Goal: Use online tool/utility: Utilize a website feature to perform a specific function

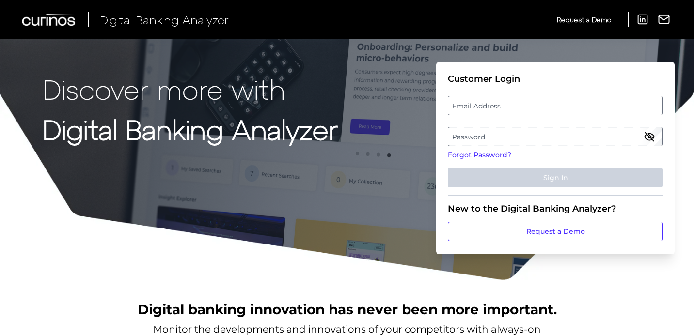
click at [488, 114] on label "Email Address" at bounding box center [555, 105] width 214 height 17
click at [488, 114] on input "email" at bounding box center [555, 105] width 215 height 19
click at [488, 109] on input "Email Address" at bounding box center [555, 105] width 215 height 19
type input "[EMAIL_ADDRESS][DOMAIN_NAME]"
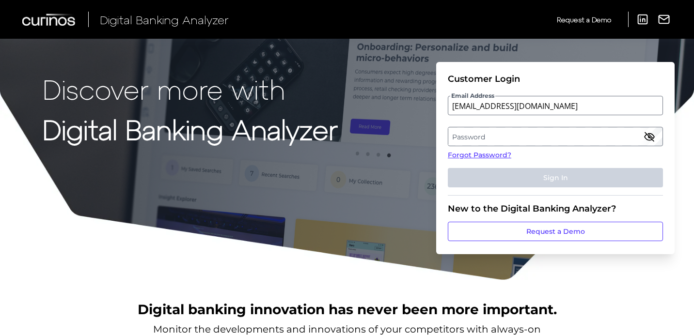
click at [551, 140] on label "Password" at bounding box center [555, 136] width 214 height 17
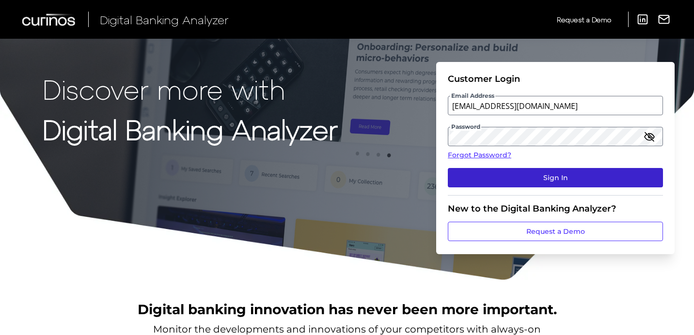
click at [549, 180] on button "Sign In" at bounding box center [555, 177] width 215 height 19
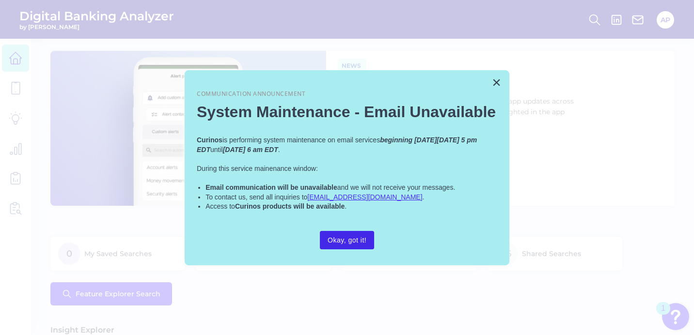
click at [354, 241] on button "Okay, got it!" at bounding box center [347, 240] width 54 height 18
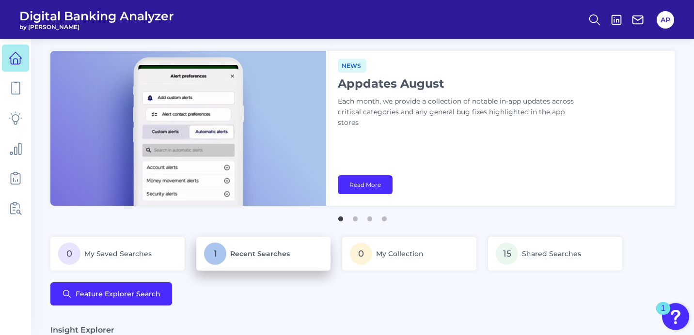
click at [243, 259] on p "1 Recent Searches" at bounding box center [263, 254] width 119 height 22
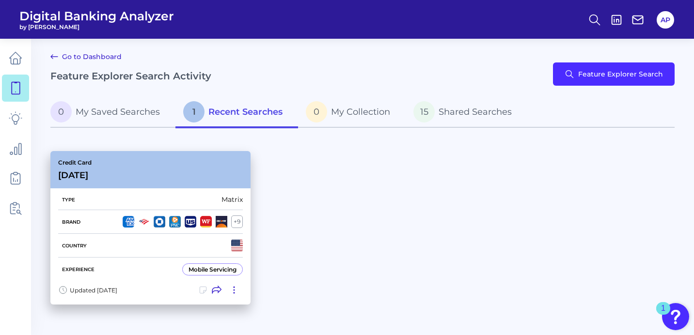
click at [166, 265] on div "Experience Mobile Servicing" at bounding box center [150, 270] width 185 height 24
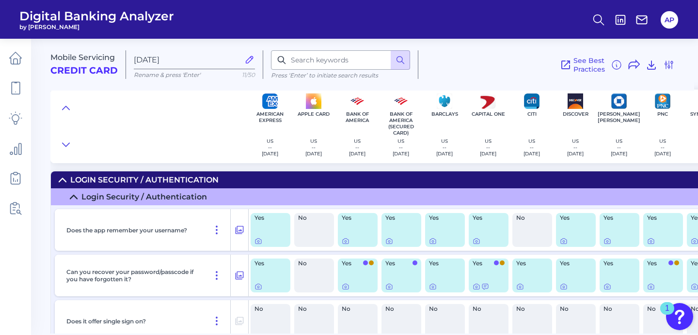
click at [63, 179] on icon at bounding box center [62, 179] width 7 height 3
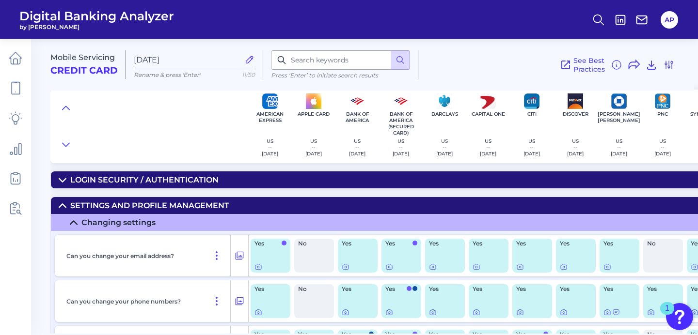
click at [63, 205] on icon at bounding box center [62, 205] width 7 height 3
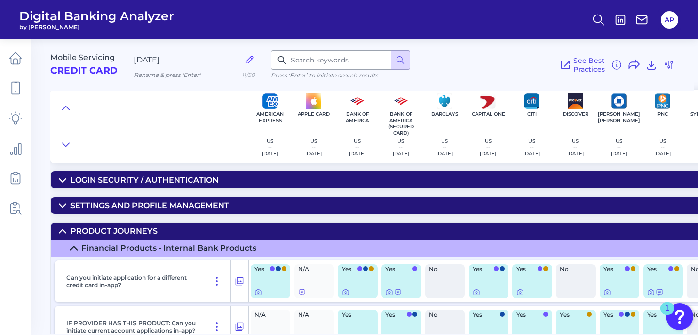
click at [63, 205] on icon at bounding box center [63, 206] width 8 height 8
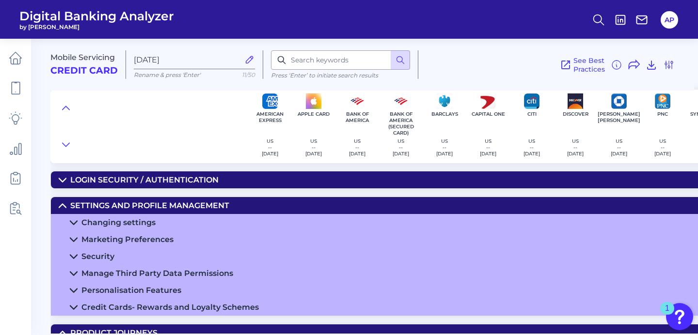
click at [63, 205] on icon at bounding box center [62, 205] width 7 height 3
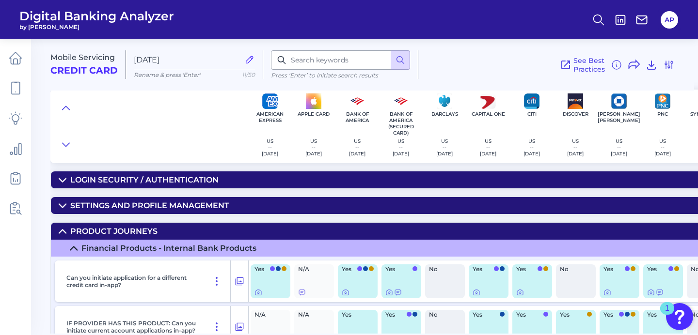
click at [62, 232] on icon at bounding box center [63, 232] width 8 height 8
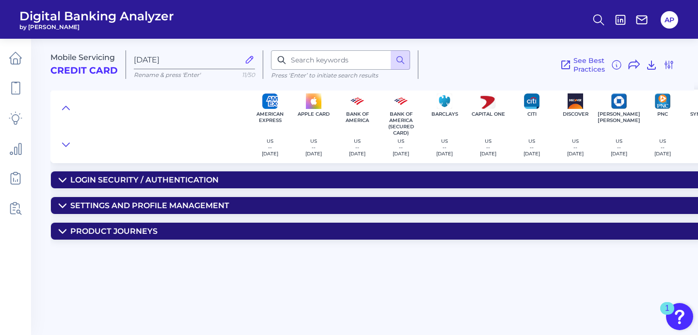
click at [62, 232] on icon at bounding box center [62, 231] width 7 height 3
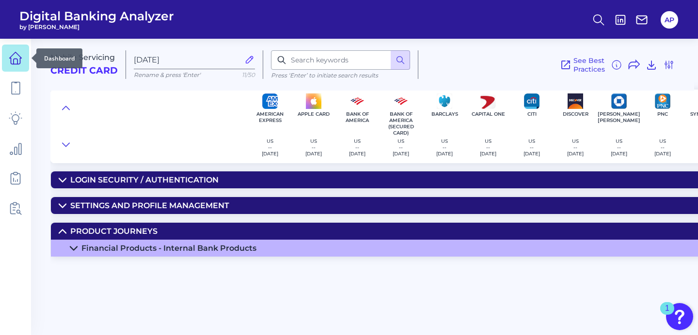
click at [17, 58] on icon at bounding box center [16, 58] width 14 height 14
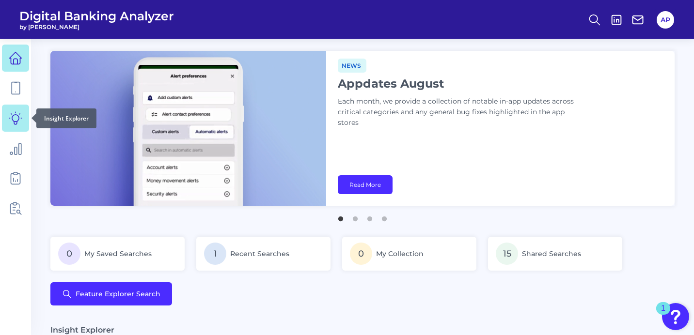
click at [15, 116] on icon at bounding box center [16, 118] width 14 height 14
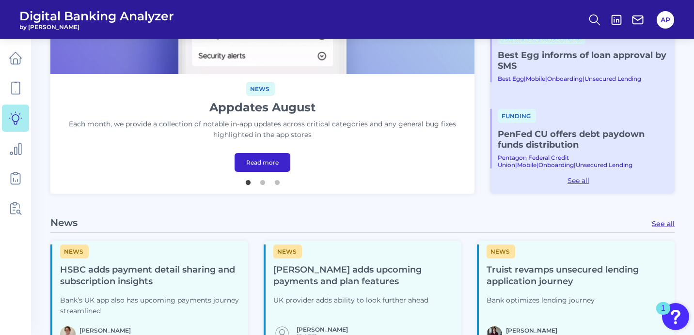
scroll to position [240, 0]
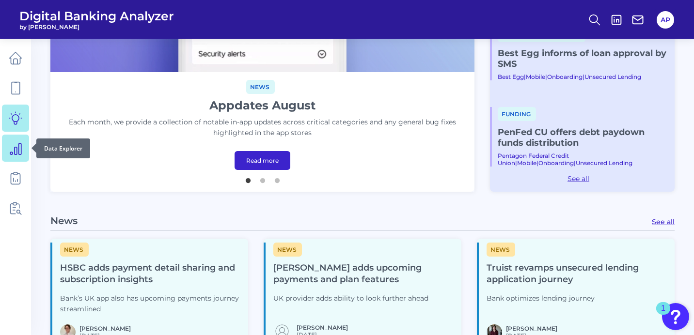
click at [12, 151] on icon at bounding box center [16, 148] width 14 height 14
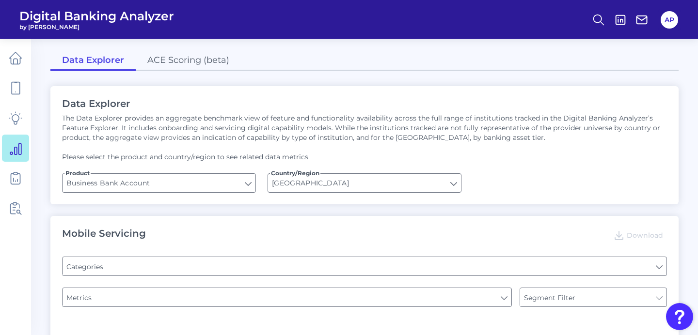
type input "Pre-login Features"
type input "Login"
type input "Channel"
type input "Type of Institution"
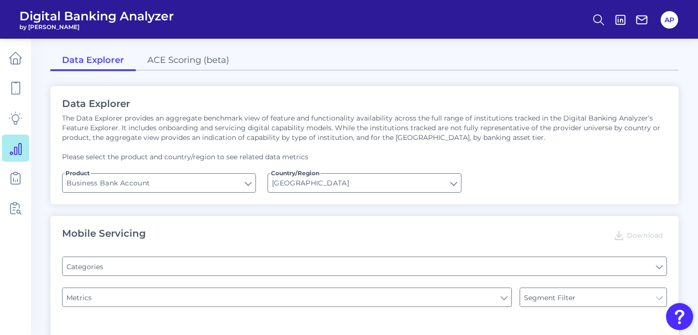
type input "Type of Institution"
type input "Upon opening the app are users immediately prompted to use Touch/Face ID to log…"
type input "Does it offer third-party single sign on?"
type input "Can you apply for the PRODUCT as a new to brand customer on ANY digital channel?"
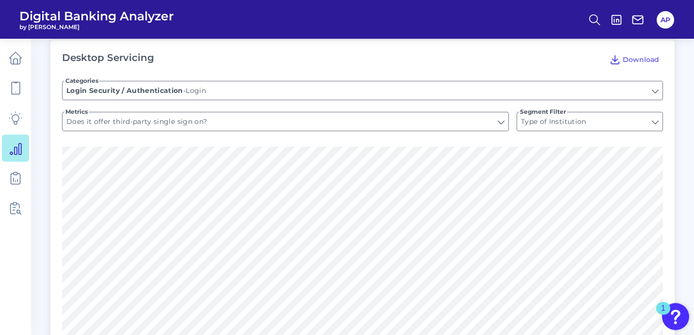
scroll to position [657, 0]
click at [7, 60] on link at bounding box center [15, 58] width 27 height 27
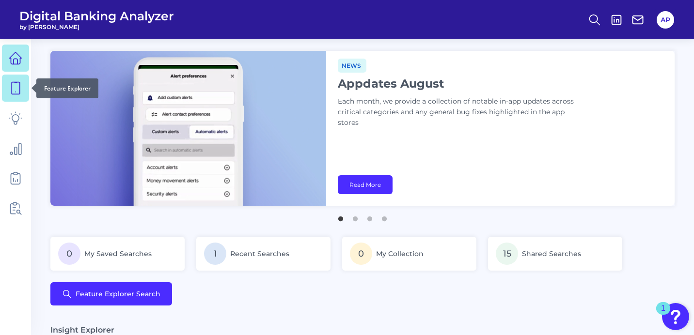
click at [17, 93] on icon at bounding box center [16, 88] width 14 height 14
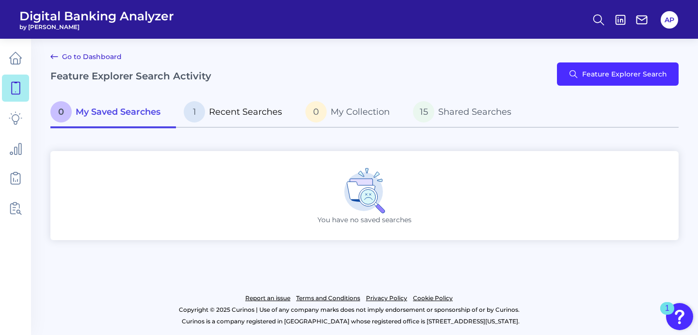
click at [242, 109] on span "Recent Searches" at bounding box center [245, 112] width 73 height 11
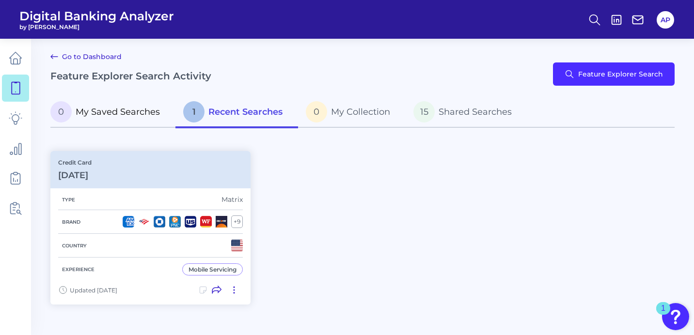
click at [92, 120] on p "0 My Saved Searches" at bounding box center [104, 111] width 109 height 21
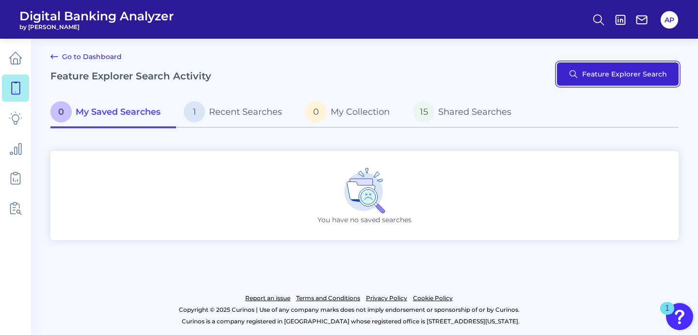
click at [628, 77] on button "Feature Explorer Search" at bounding box center [618, 73] width 122 height 23
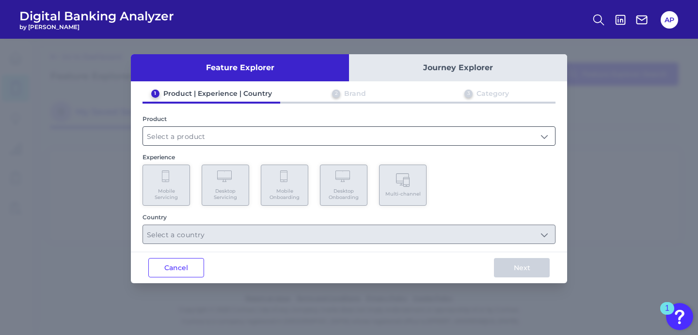
click at [247, 140] on input "text" at bounding box center [349, 136] width 412 height 18
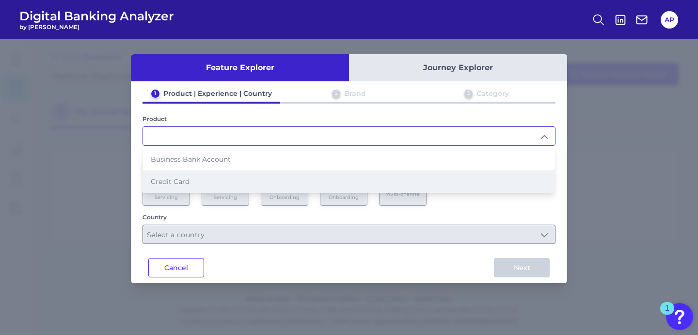
click at [244, 179] on li "Credit Card" at bounding box center [349, 182] width 412 height 22
type input "Credit Card"
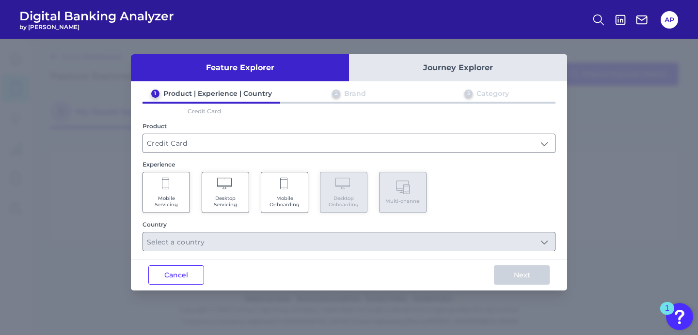
click at [149, 186] on Servicing "Mobile Servicing" at bounding box center [165, 192] width 47 height 41
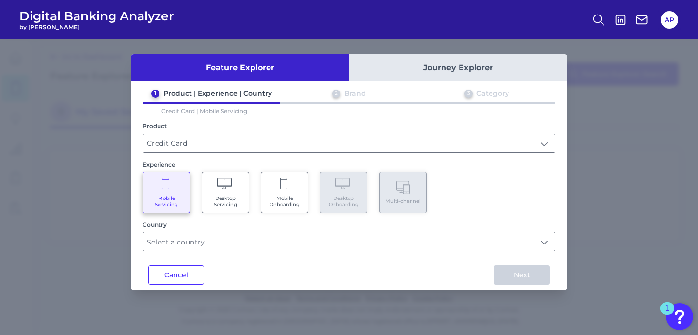
click at [284, 247] on input "text" at bounding box center [349, 242] width 412 height 18
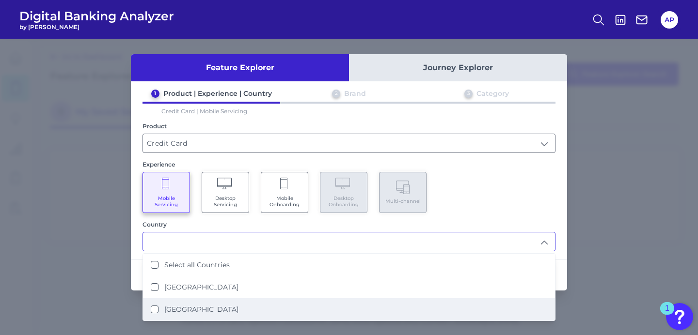
click at [209, 310] on label "[GEOGRAPHIC_DATA]" at bounding box center [201, 309] width 74 height 9
type input "[GEOGRAPHIC_DATA]"
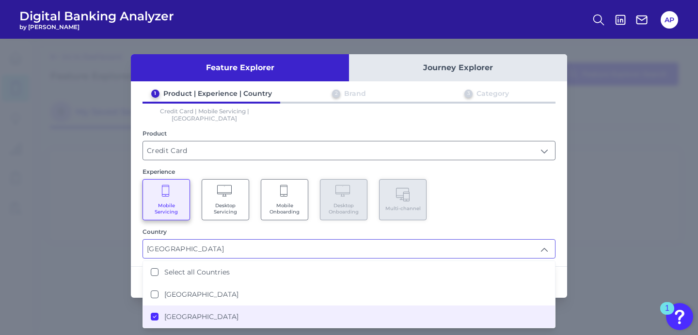
click at [518, 198] on div "Mobile Servicing Desktop Servicing Mobile Onboarding Desktop Onboarding Multi-c…" at bounding box center [348, 199] width 413 height 41
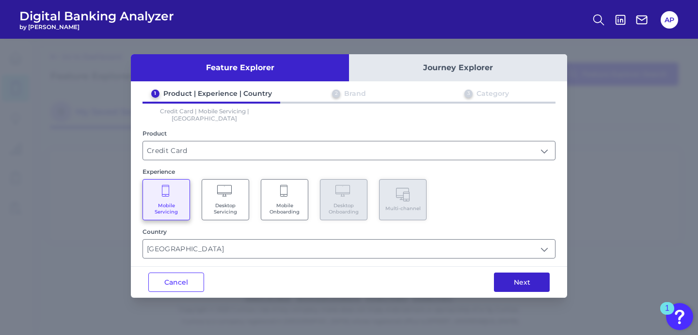
click at [530, 279] on button "Next" at bounding box center [522, 282] width 56 height 19
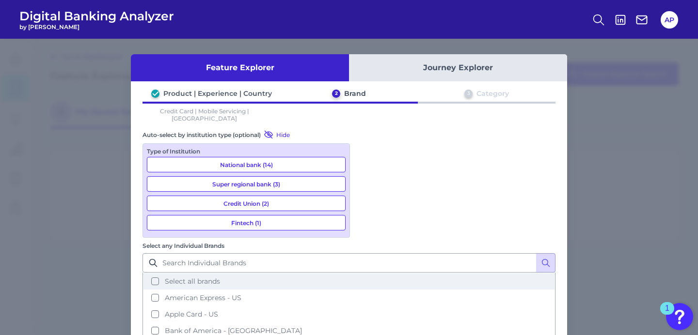
click at [365, 273] on button "Select all brands" at bounding box center [348, 281] width 411 height 16
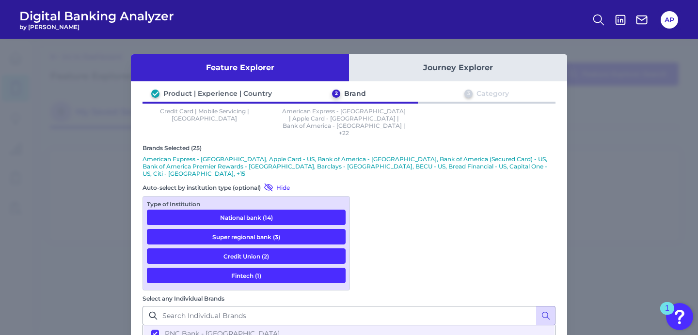
scroll to position [47, 0]
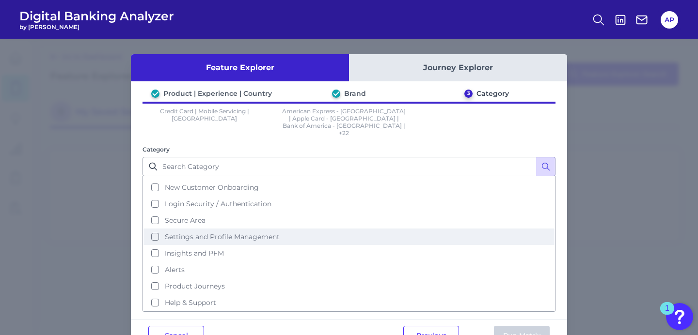
scroll to position [0, 0]
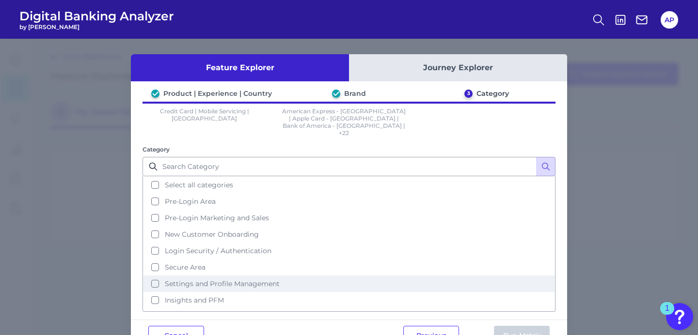
click at [294, 276] on button "Settings and Profile Management" at bounding box center [348, 284] width 411 height 16
click at [521, 326] on button "Run Matrix" at bounding box center [522, 335] width 56 height 19
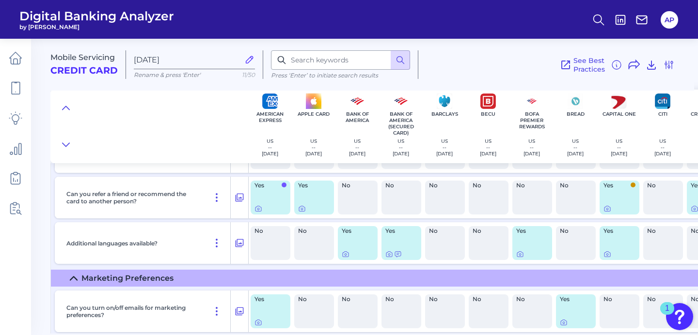
scroll to position [533, 0]
click at [260, 209] on icon at bounding box center [258, 209] width 8 height 8
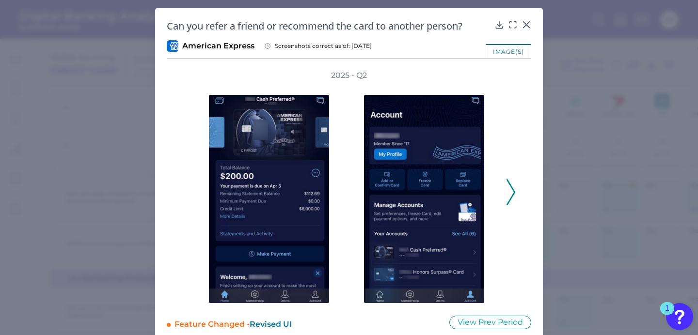
click at [506, 195] on icon at bounding box center [510, 192] width 9 height 26
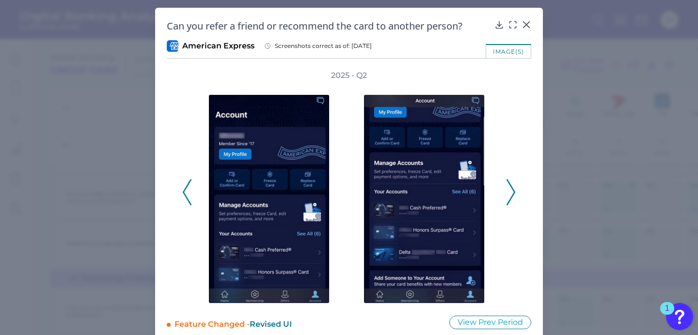
click at [511, 193] on polyline at bounding box center [510, 192] width 7 height 25
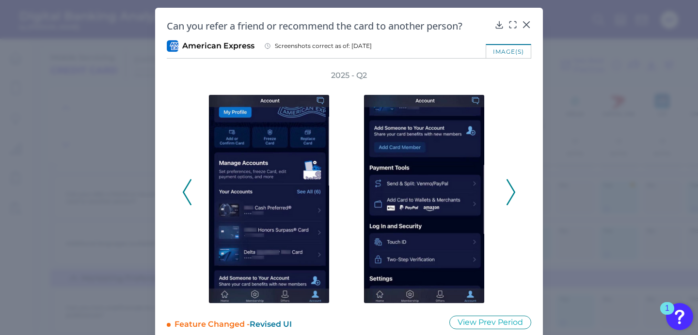
click at [507, 193] on icon at bounding box center [510, 192] width 9 height 26
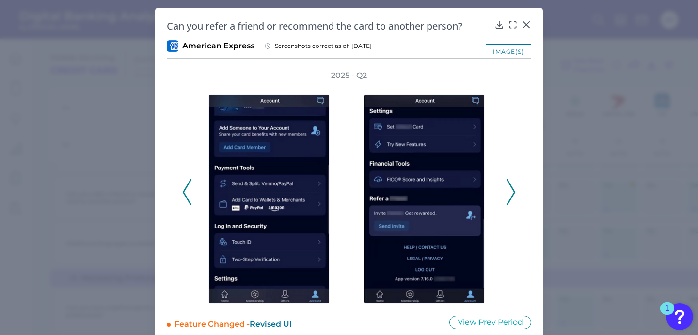
click at [507, 193] on icon at bounding box center [510, 192] width 9 height 26
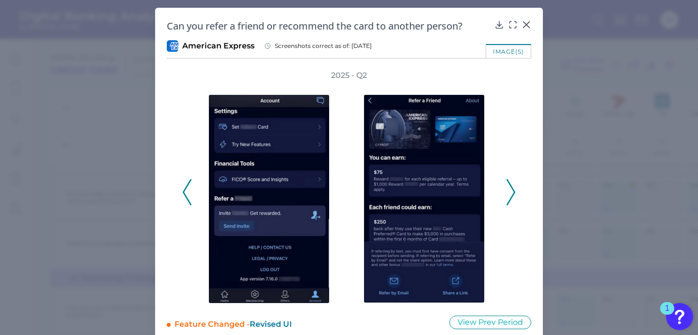
click at [507, 193] on icon at bounding box center [510, 192] width 9 height 26
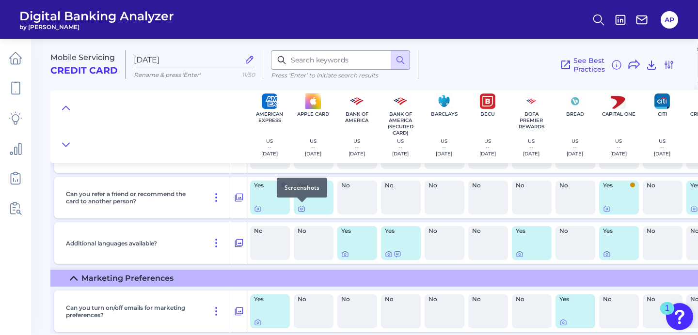
click at [301, 209] on icon at bounding box center [301, 209] width 8 height 8
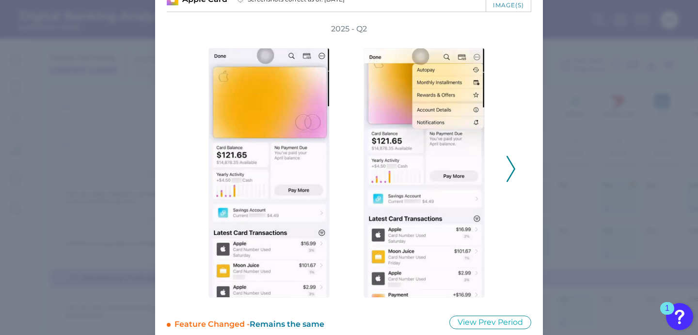
scroll to position [61, 0]
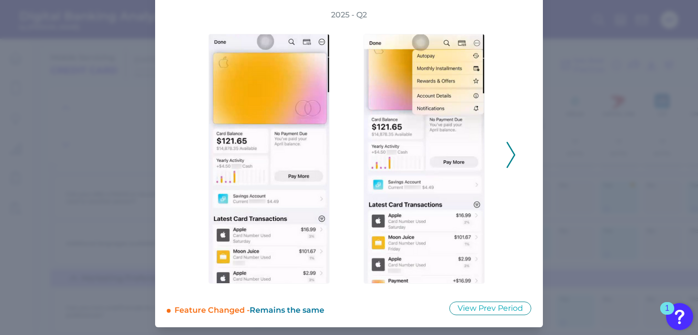
click at [513, 165] on div "2025 - Q2" at bounding box center [349, 150] width 364 height 280
click at [509, 158] on icon at bounding box center [510, 155] width 9 height 26
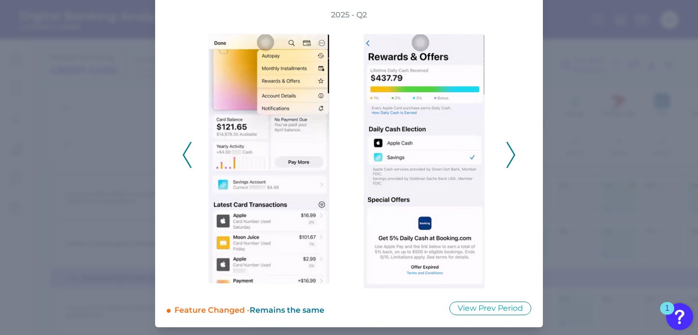
click at [509, 158] on icon at bounding box center [510, 155] width 9 height 26
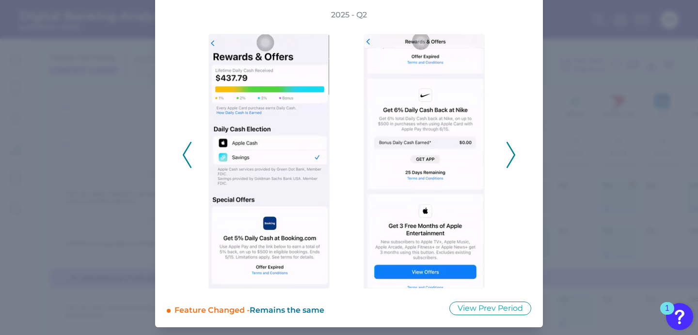
click at [509, 158] on icon at bounding box center [510, 155] width 9 height 26
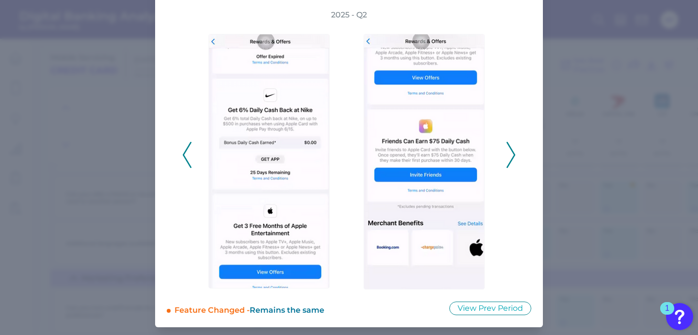
click at [509, 158] on icon at bounding box center [510, 155] width 9 height 26
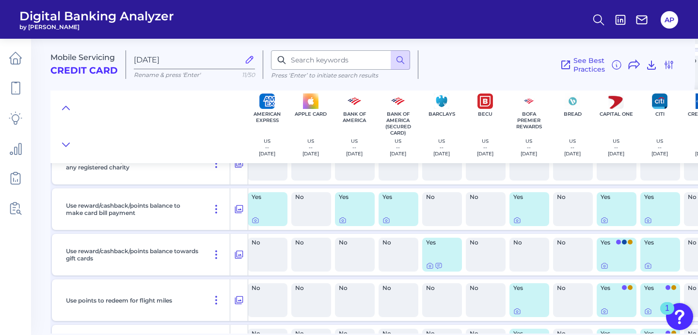
scroll to position [2899, 3]
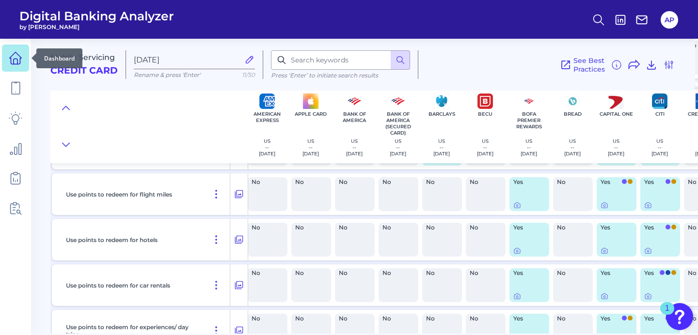
click at [16, 59] on icon at bounding box center [16, 58] width 14 height 14
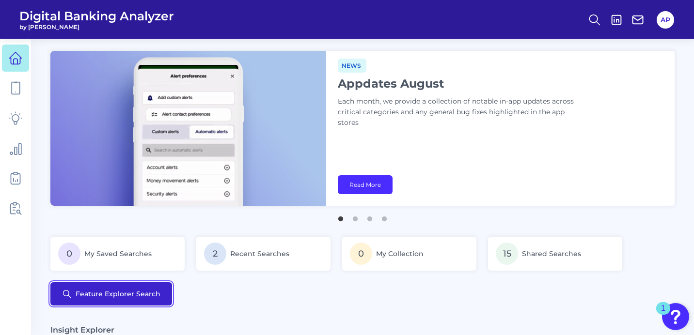
click at [124, 294] on button "Feature Explorer Search" at bounding box center [111, 293] width 122 height 23
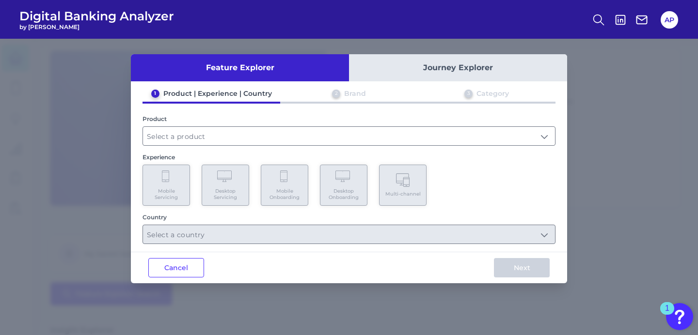
click at [461, 64] on button "Journey Explorer" at bounding box center [458, 67] width 218 height 27
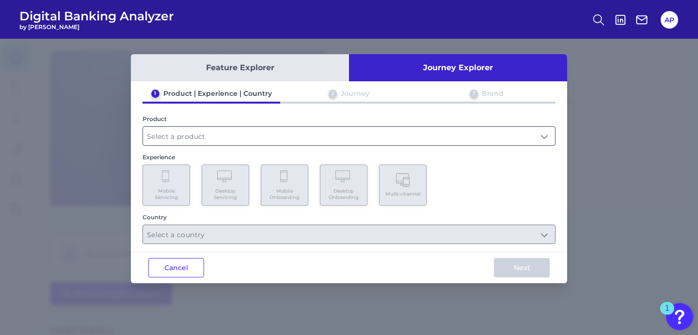
click at [292, 132] on input "text" at bounding box center [349, 136] width 412 height 18
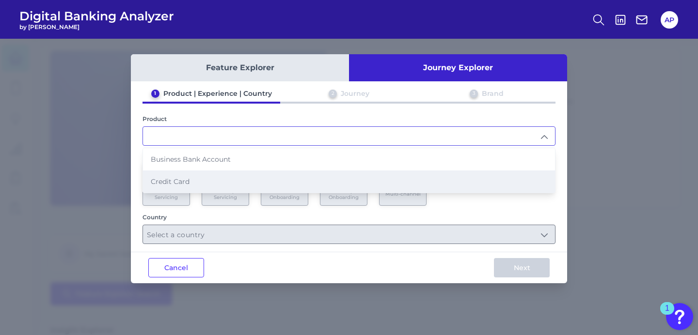
click at [263, 178] on li "Credit Card" at bounding box center [349, 182] width 412 height 22
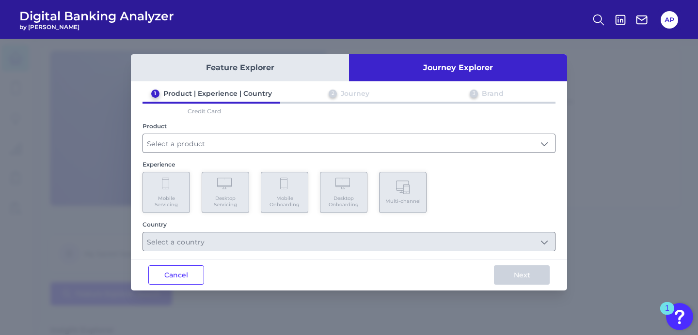
type input "Credit Card"
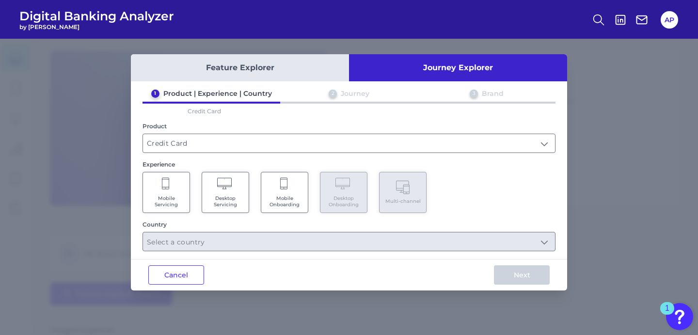
click at [165, 194] on Servicing "Mobile Servicing" at bounding box center [165, 192] width 47 height 41
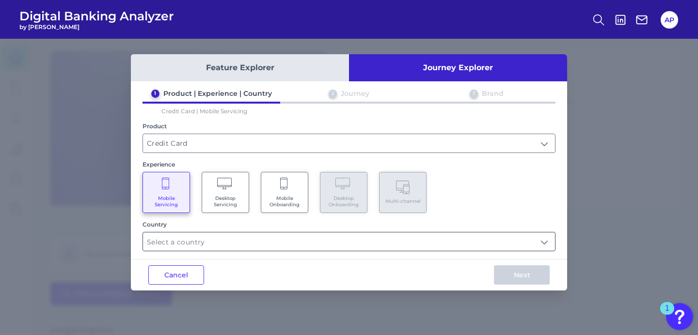
click at [282, 244] on input "text" at bounding box center [349, 242] width 412 height 18
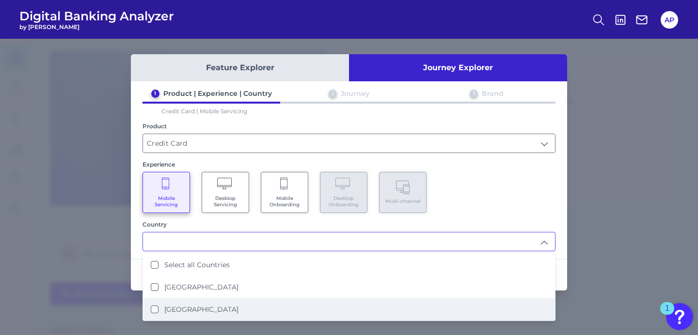
click at [204, 305] on label "[GEOGRAPHIC_DATA]" at bounding box center [201, 309] width 74 height 9
type input "[GEOGRAPHIC_DATA]"
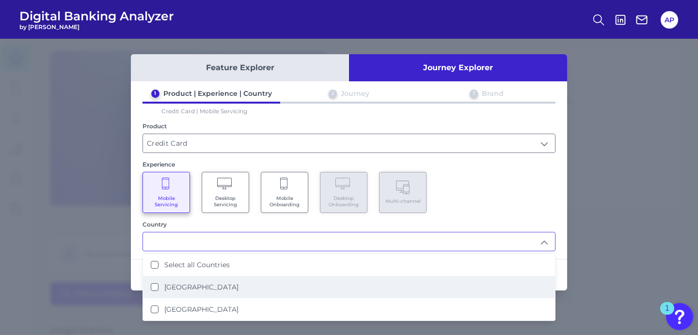
scroll to position [0, 0]
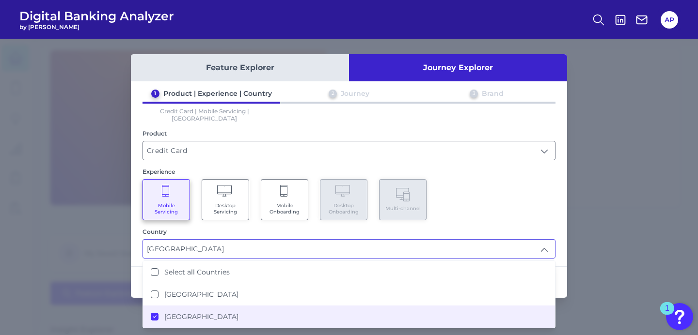
click at [518, 207] on div "Mobile Servicing Desktop Servicing Mobile Onboarding Desktop Onboarding Multi-c…" at bounding box center [348, 199] width 413 height 41
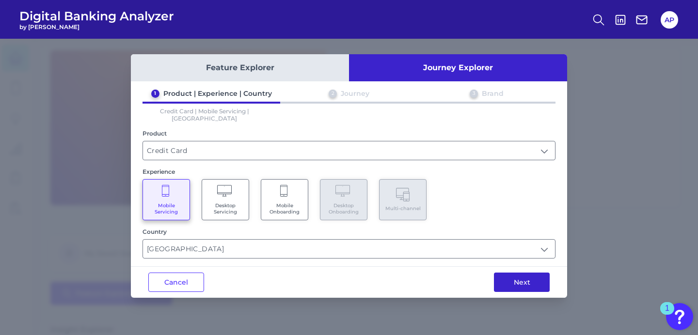
click at [531, 284] on button "Next" at bounding box center [522, 282] width 56 height 19
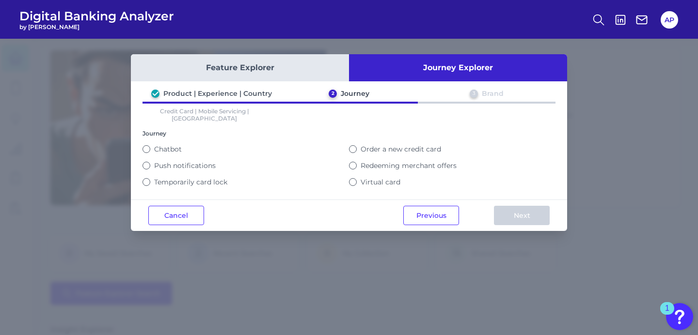
click at [404, 145] on label "Order a new credit card" at bounding box center [400, 149] width 80 height 9
click at [357, 145] on button "Order a new credit card" at bounding box center [353, 149] width 8 height 8
click at [514, 211] on button "Next" at bounding box center [522, 215] width 56 height 19
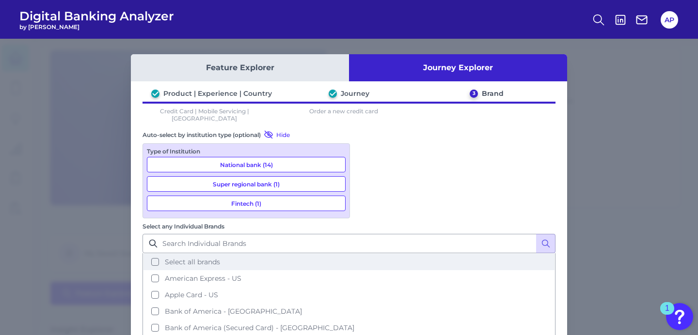
click at [220, 258] on span "Select all brands" at bounding box center [192, 262] width 55 height 9
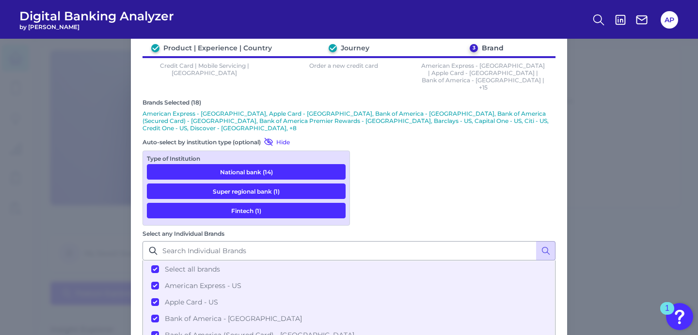
scroll to position [47, 0]
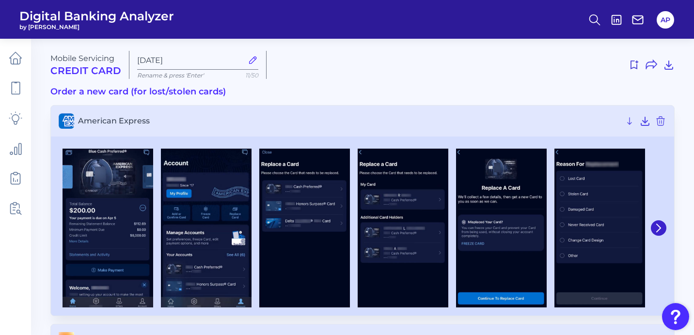
type input "[DATE]"
click at [637, 66] on use at bounding box center [634, 65] width 8 height 9
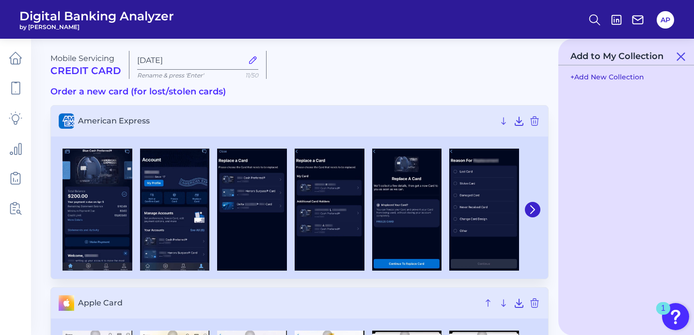
click at [614, 75] on button "+ Add New Collection" at bounding box center [606, 77] width 83 height 18
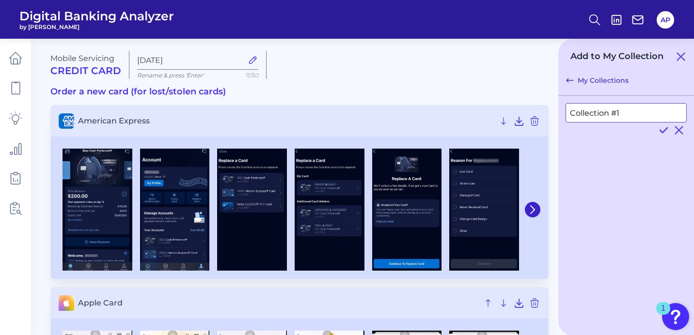
click at [620, 116] on input "Collection #1" at bounding box center [625, 112] width 121 height 19
type input "Journey Dashboard"
click at [661, 128] on icon at bounding box center [663, 130] width 12 height 12
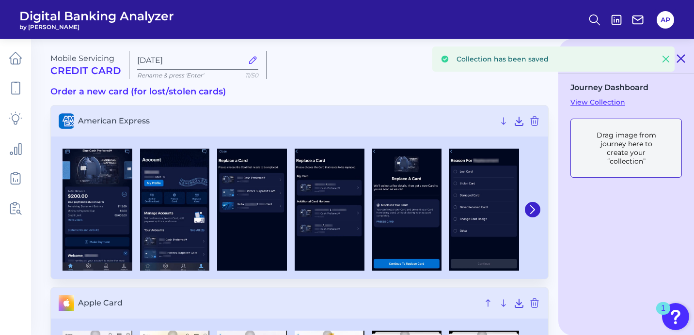
click at [678, 60] on icon at bounding box center [680, 58] width 7 height 7
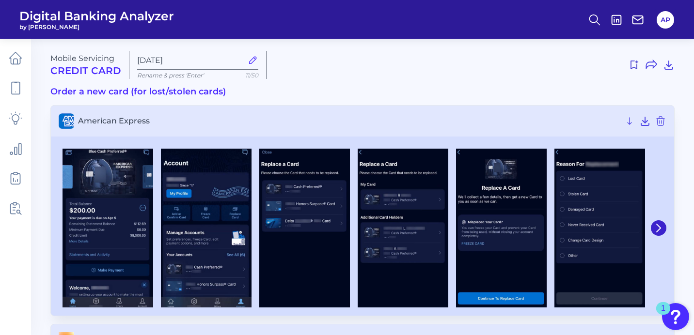
click at [342, 77] on div "Mobile Servicing Credit Card [DATE] Rename & press 'Enter' 11/50" at bounding box center [362, 65] width 624 height 28
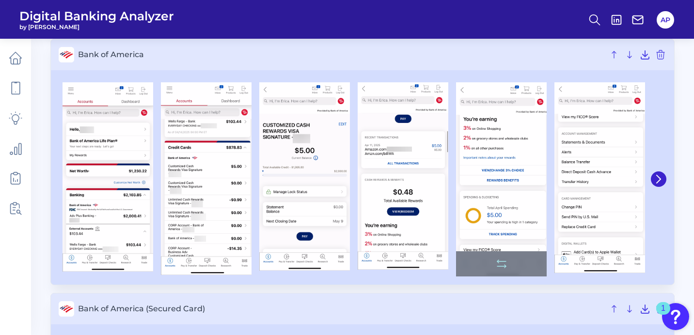
scroll to position [542, 0]
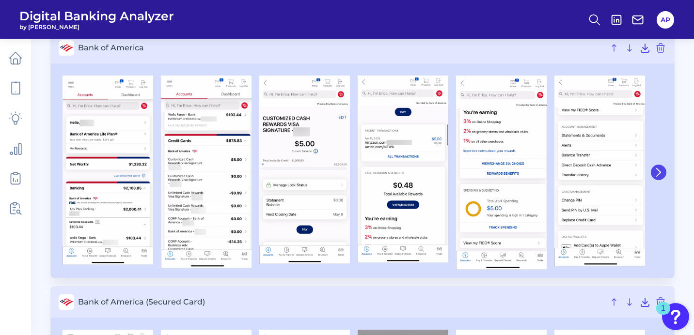
click at [656, 171] on icon at bounding box center [658, 172] width 9 height 9
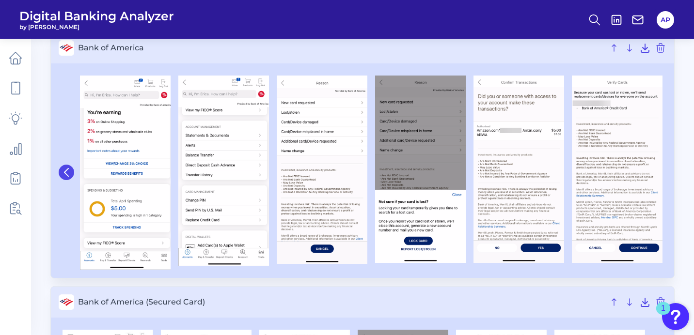
click at [67, 172] on icon at bounding box center [66, 172] width 9 height 9
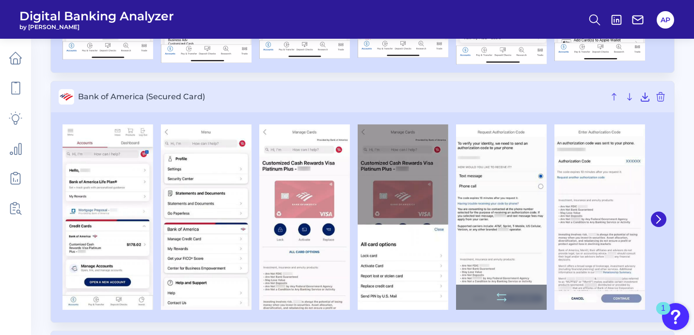
scroll to position [0, 0]
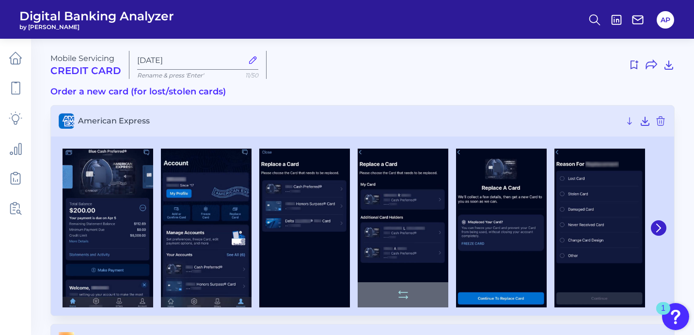
click at [424, 241] on img at bounding box center [402, 228] width 91 height 159
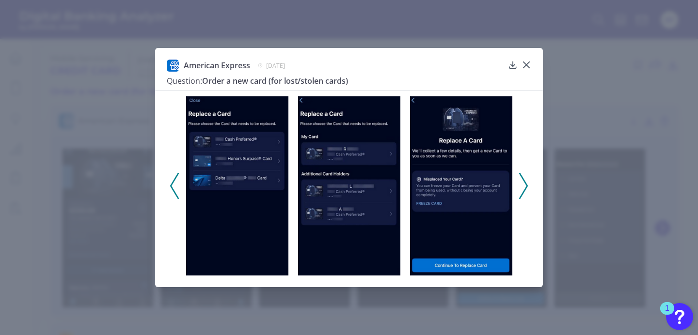
click at [523, 192] on polyline at bounding box center [522, 185] width 7 height 25
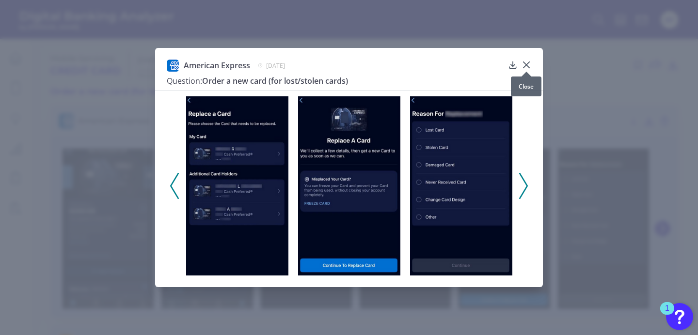
click at [529, 63] on icon at bounding box center [526, 65] width 10 height 10
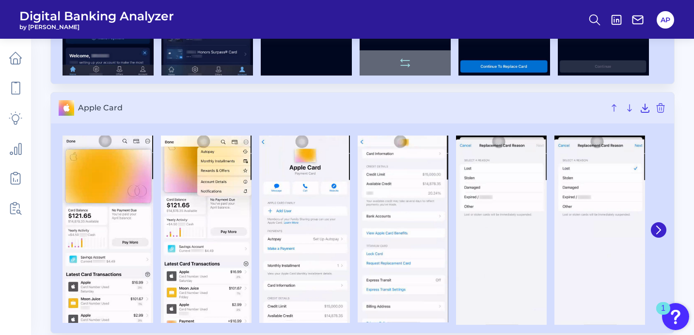
scroll to position [237, 0]
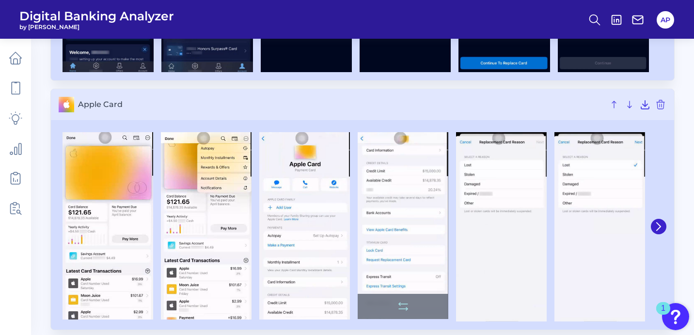
click at [420, 217] on img at bounding box center [402, 225] width 91 height 187
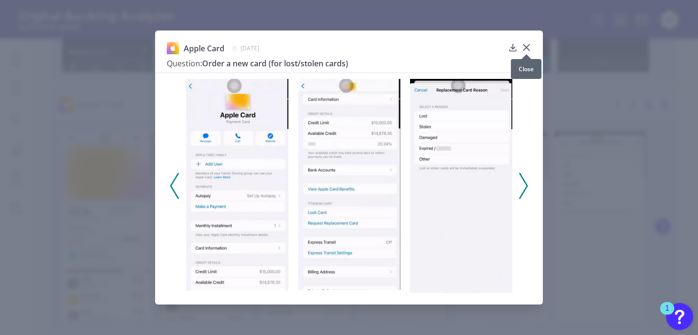
click at [527, 48] on icon at bounding box center [526, 48] width 6 height 6
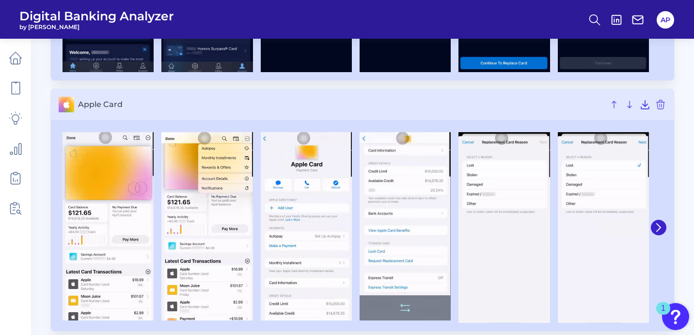
click at [380, 220] on img at bounding box center [404, 226] width 91 height 188
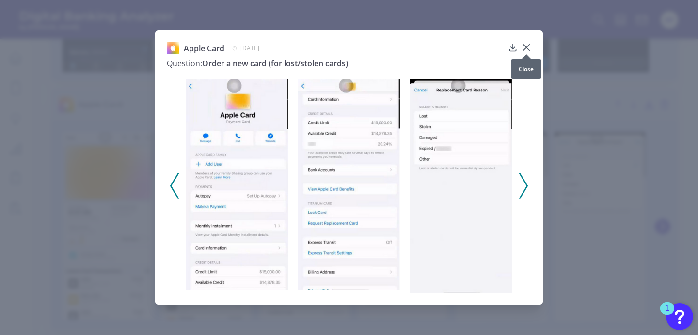
click at [528, 50] on div at bounding box center [526, 54] width 10 height 10
click at [528, 46] on icon at bounding box center [526, 48] width 6 height 6
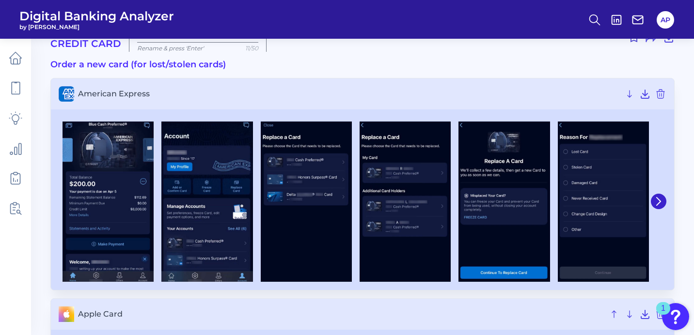
scroll to position [0, 0]
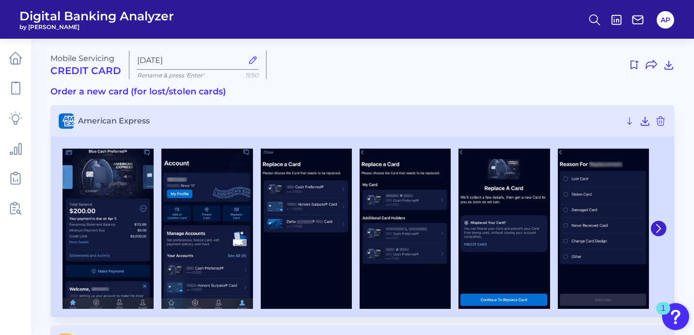
click at [331, 72] on div at bounding box center [474, 65] width 400 height 16
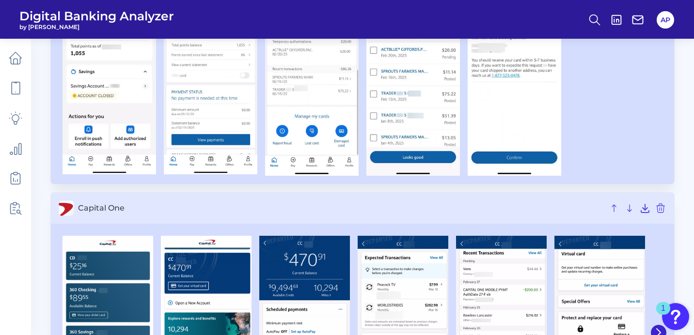
scroll to position [1402, 0]
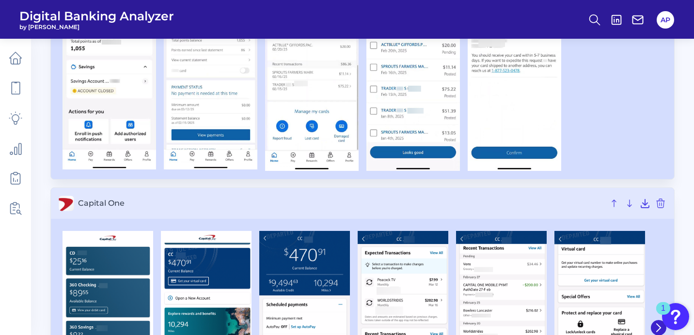
click at [291, 287] on img at bounding box center [304, 325] width 91 height 188
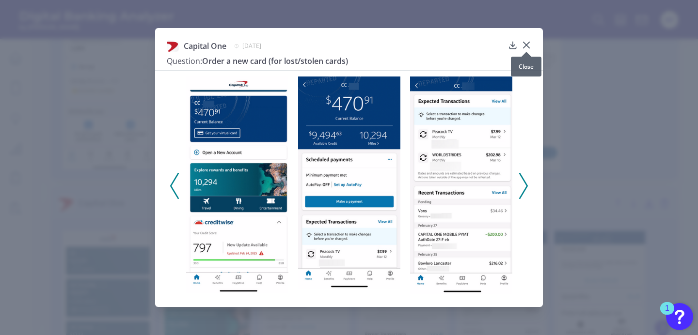
click at [527, 45] on icon at bounding box center [526, 45] width 10 height 10
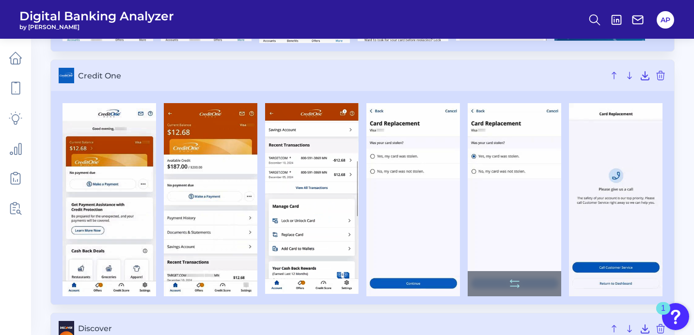
scroll to position [2005, 0]
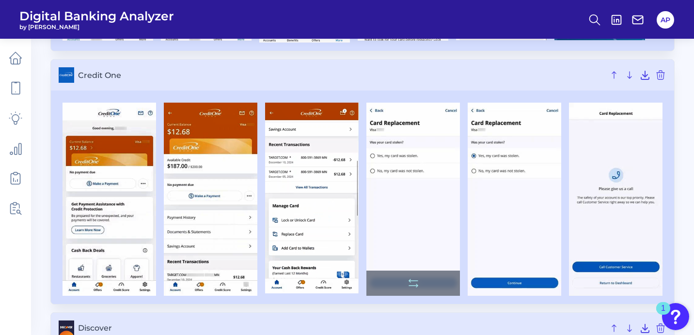
click at [425, 233] on img at bounding box center [412, 199] width 93 height 193
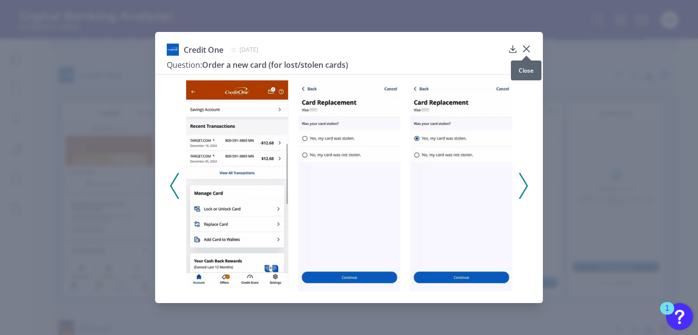
click at [529, 47] on icon at bounding box center [526, 49] width 10 height 10
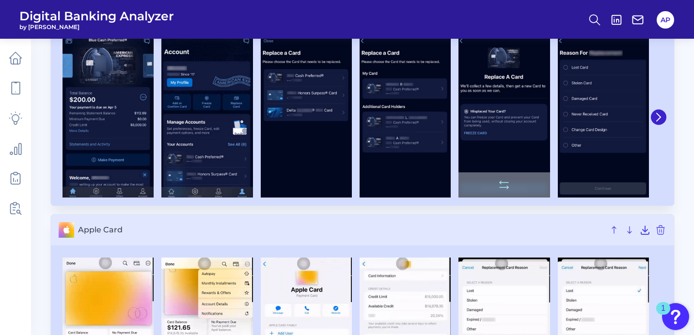
scroll to position [0, 0]
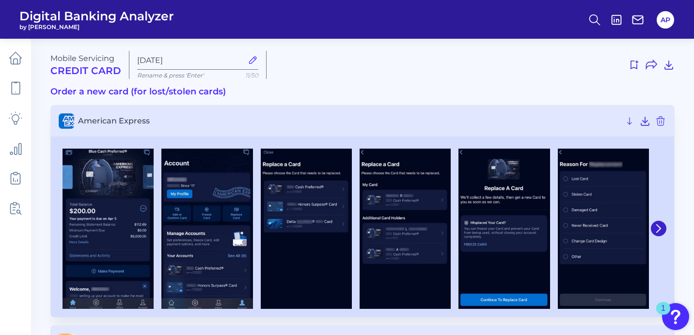
drag, startPoint x: 52, startPoint y: 90, endPoint x: 267, endPoint y: 93, distance: 215.6
click at [267, 93] on h3 "Order a new card (for lost/stolen cards)" at bounding box center [362, 92] width 624 height 11
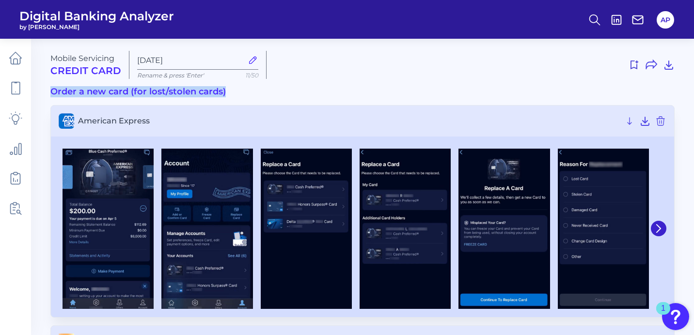
click at [267, 93] on h3 "Order a new card (for lost/stolen cards)" at bounding box center [362, 92] width 624 height 11
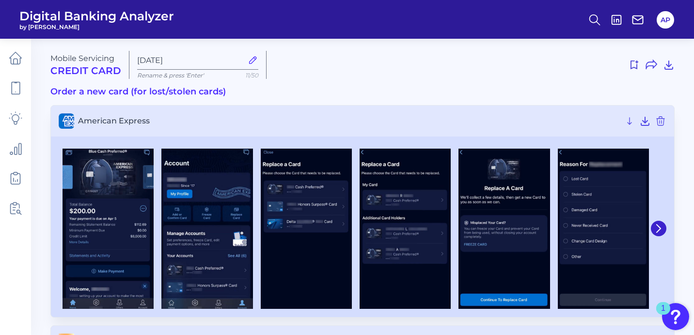
click at [370, 106] on h3 "American Express" at bounding box center [362, 121] width 623 height 31
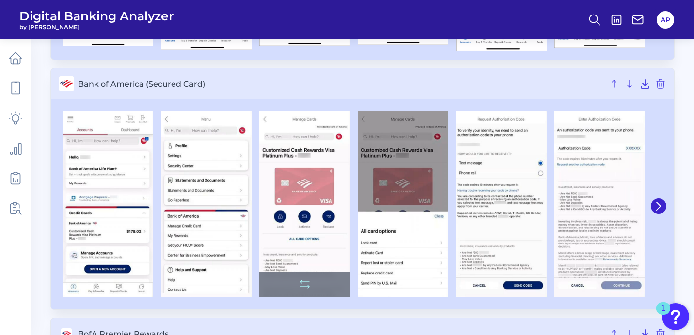
scroll to position [766, 0]
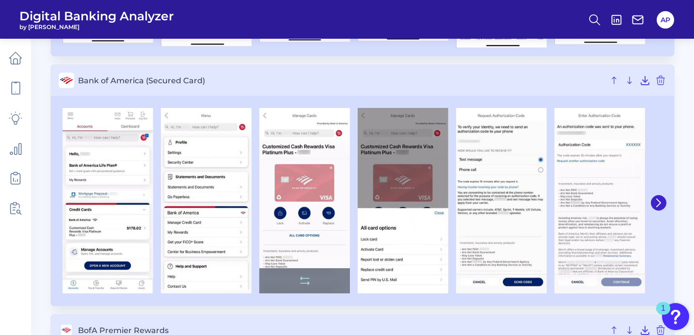
click at [302, 213] on img at bounding box center [304, 201] width 91 height 186
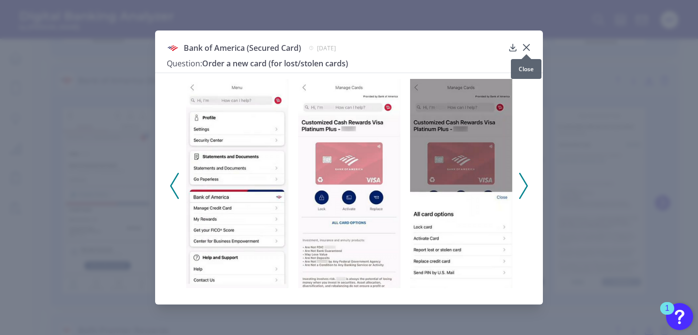
click at [528, 49] on div at bounding box center [526, 54] width 10 height 10
click at [529, 47] on icon at bounding box center [526, 48] width 10 height 10
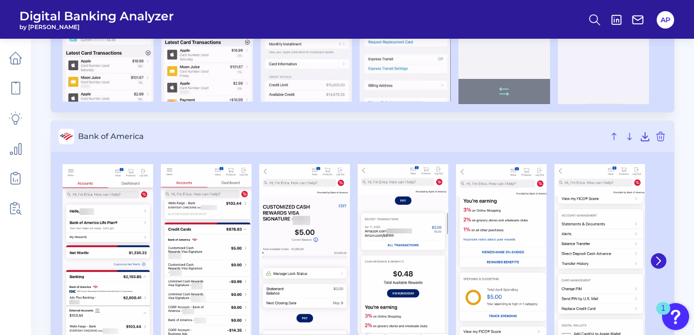
scroll to position [0, 0]
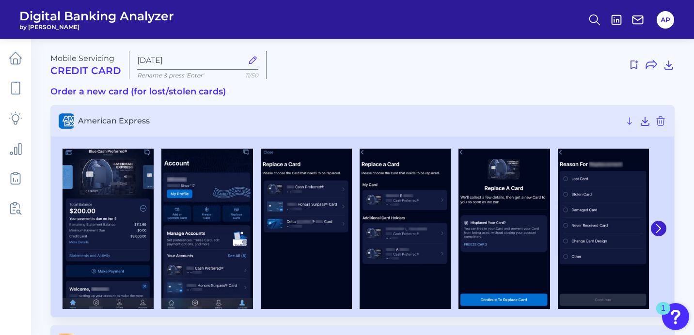
click at [335, 111] on h3 "American Express" at bounding box center [362, 121] width 623 height 31
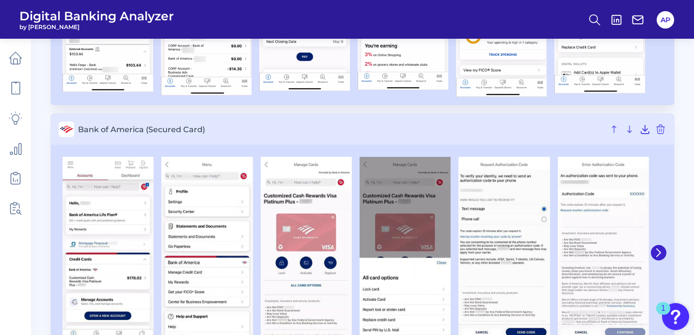
scroll to position [727, 0]
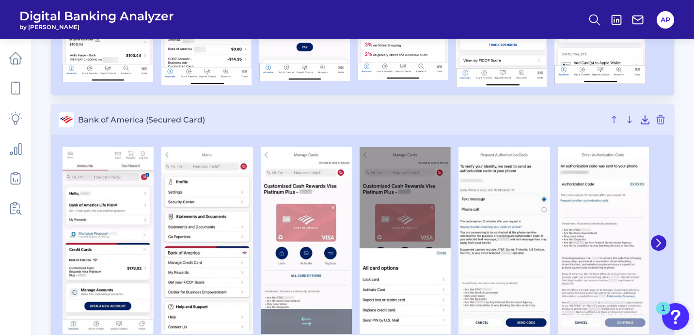
click at [309, 213] on img at bounding box center [306, 240] width 91 height 187
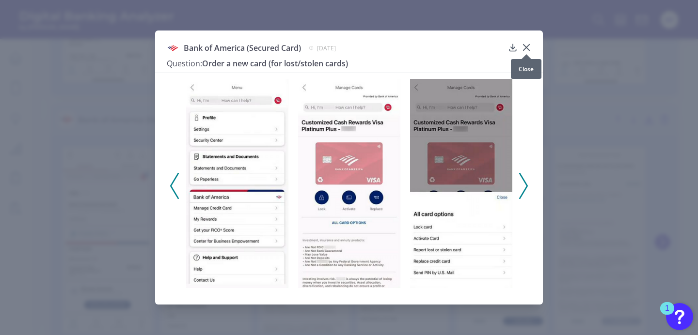
click at [527, 43] on icon at bounding box center [526, 48] width 10 height 10
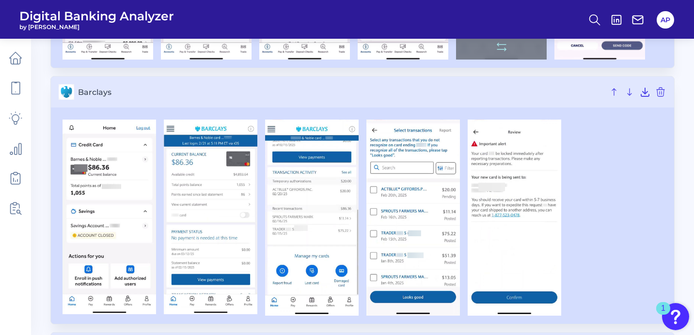
scroll to position [1260, 0]
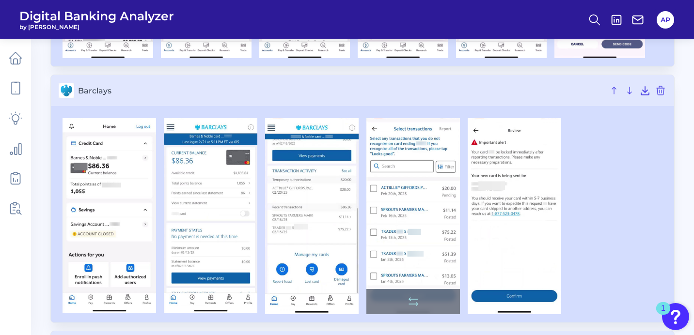
click at [403, 217] on img at bounding box center [412, 216] width 93 height 196
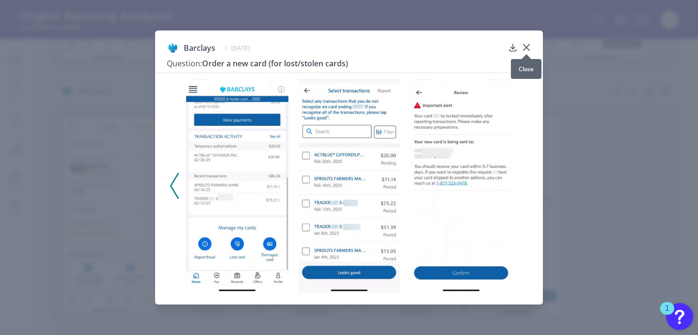
click at [528, 47] on icon at bounding box center [526, 48] width 10 height 10
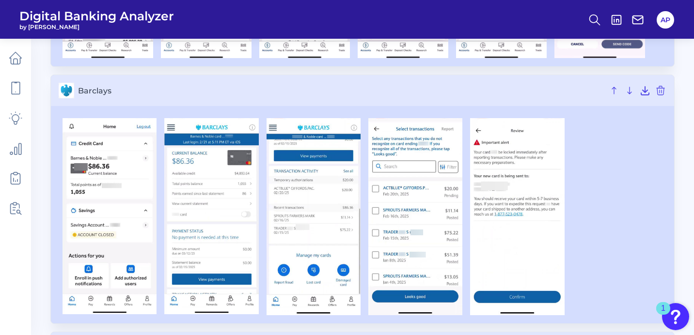
click at [606, 228] on div at bounding box center [362, 216] width 607 height 197
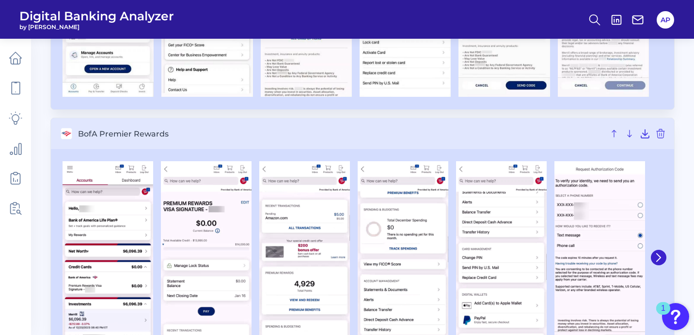
scroll to position [0, 0]
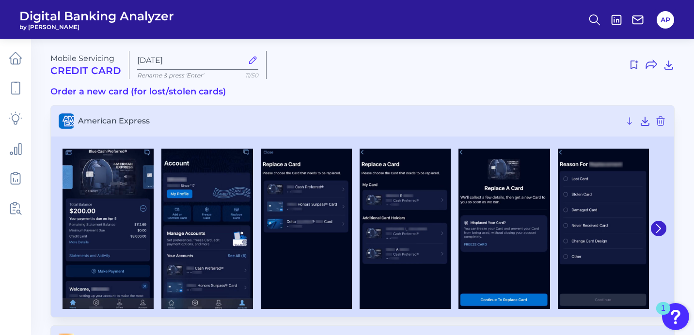
click at [368, 114] on h3 "American Express" at bounding box center [362, 121] width 623 height 31
drag, startPoint x: 128, startPoint y: 93, endPoint x: 245, endPoint y: 92, distance: 116.3
click at [245, 92] on h3 "Order a new card (for lost/stolen cards)" at bounding box center [362, 92] width 624 height 11
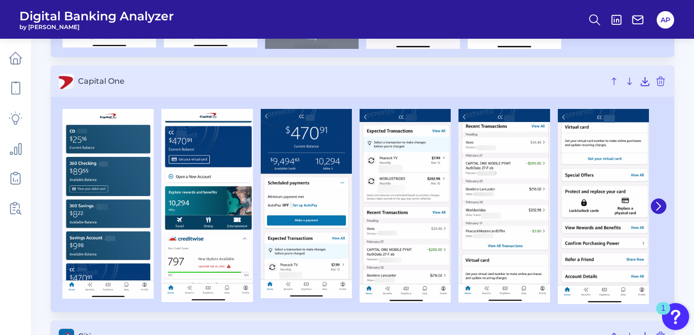
scroll to position [1527, 0]
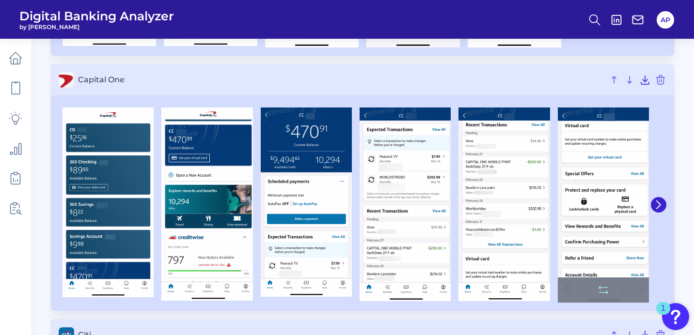
click at [621, 197] on img at bounding box center [603, 205] width 91 height 195
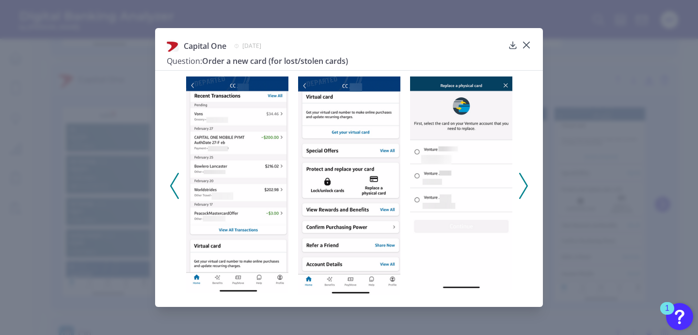
click at [525, 187] on icon at bounding box center [523, 186] width 9 height 26
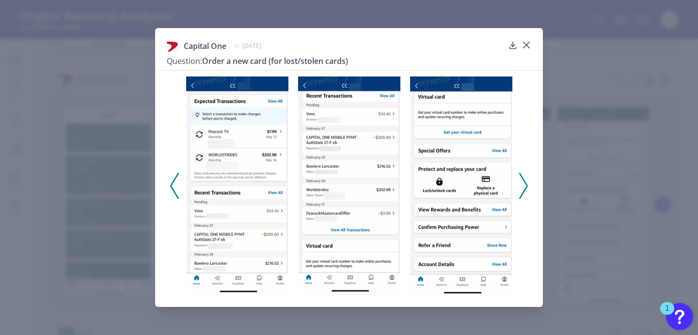
click at [525, 187] on icon at bounding box center [523, 186] width 9 height 26
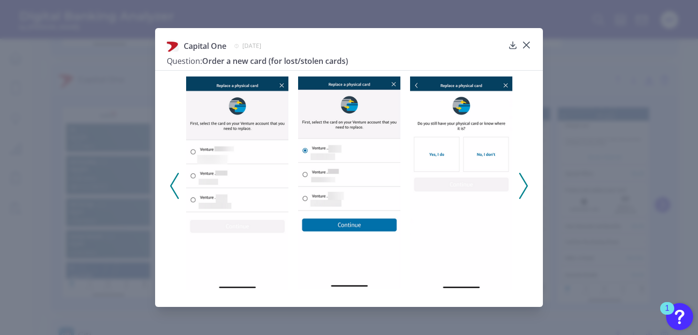
click at [524, 194] on icon at bounding box center [523, 186] width 9 height 26
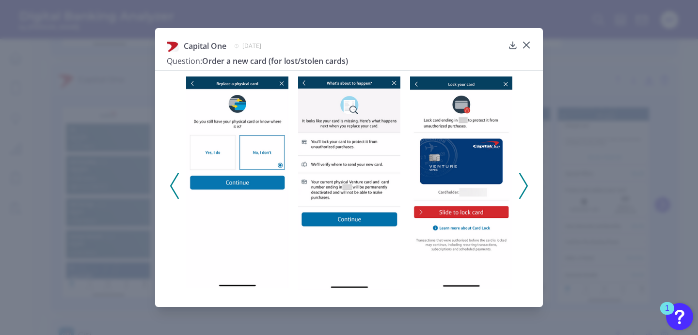
drag, startPoint x: 592, startPoint y: 147, endPoint x: 575, endPoint y: 150, distance: 16.8
click at [592, 147] on div "Capital One [DATE] Question: Order a new card (for lost/stolen cards)" at bounding box center [349, 167] width 698 height 335
click at [526, 45] on icon at bounding box center [526, 45] width 6 height 6
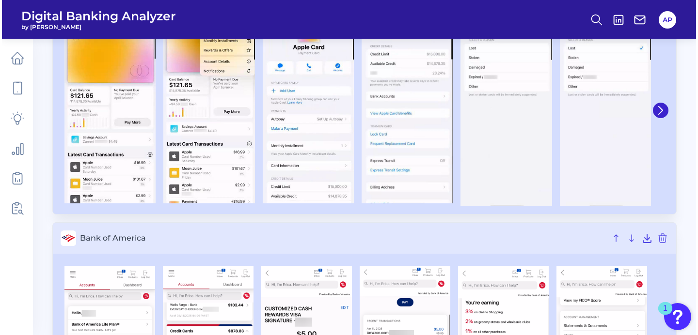
scroll to position [0, 0]
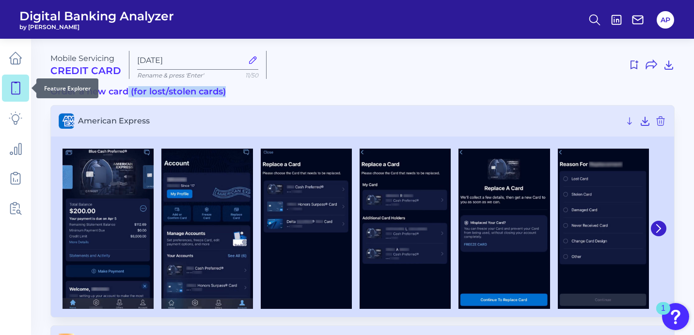
click at [16, 96] on link at bounding box center [15, 88] width 27 height 27
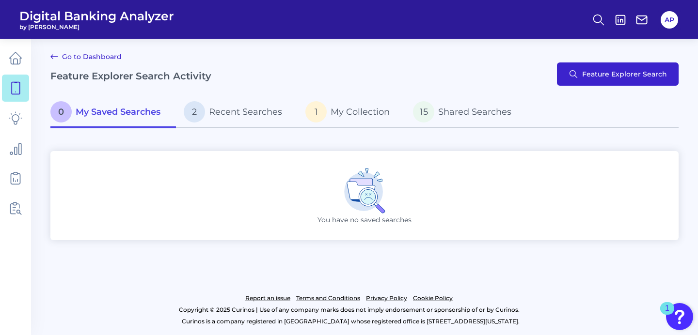
click at [595, 80] on button "Feature Explorer Search" at bounding box center [618, 73] width 122 height 23
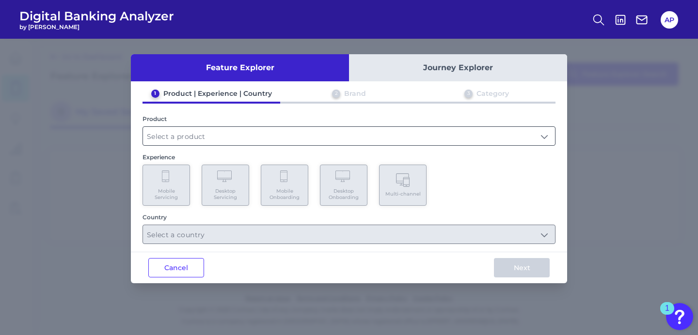
click at [191, 139] on input "text" at bounding box center [349, 136] width 412 height 18
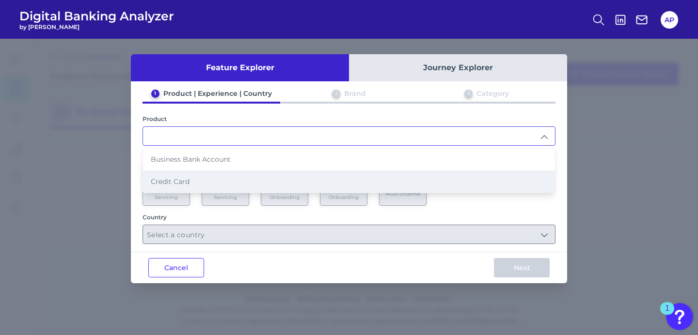
click at [232, 186] on li "Credit Card" at bounding box center [349, 182] width 412 height 22
type input "Credit Card"
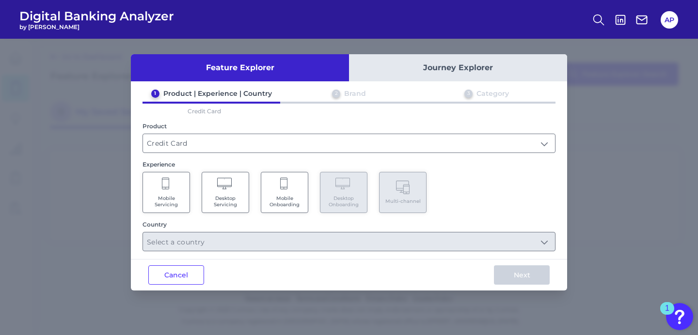
click at [170, 193] on Servicing "Mobile Servicing" at bounding box center [165, 192] width 47 height 41
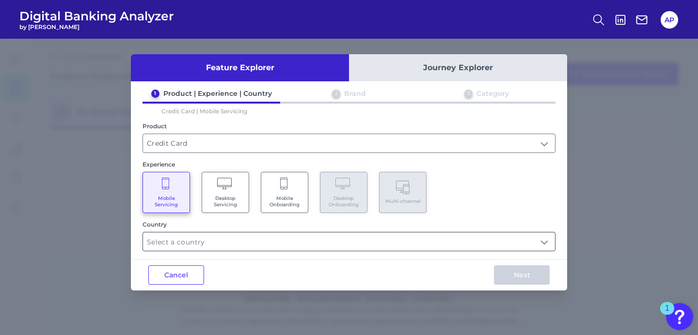
click at [287, 235] on input "text" at bounding box center [349, 242] width 412 height 18
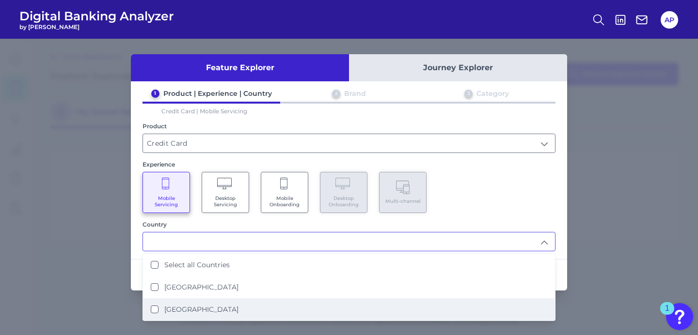
click at [234, 313] on li "[GEOGRAPHIC_DATA]" at bounding box center [349, 309] width 412 height 22
type input "[GEOGRAPHIC_DATA]"
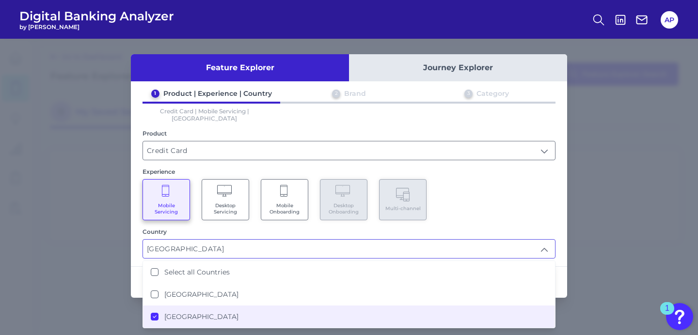
click at [473, 212] on div "Mobile Servicing Desktop Servicing Mobile Onboarding Desktop Onboarding Multi-c…" at bounding box center [348, 199] width 413 height 41
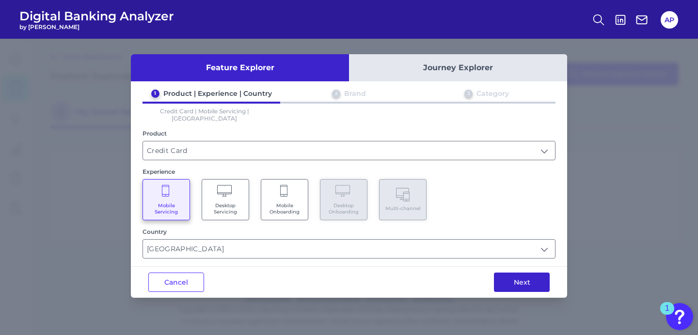
click at [511, 273] on button "Next" at bounding box center [522, 282] width 56 height 19
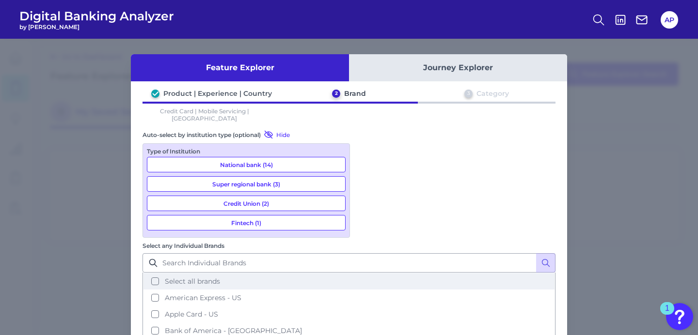
click at [360, 273] on button "Select all brands" at bounding box center [348, 281] width 411 height 16
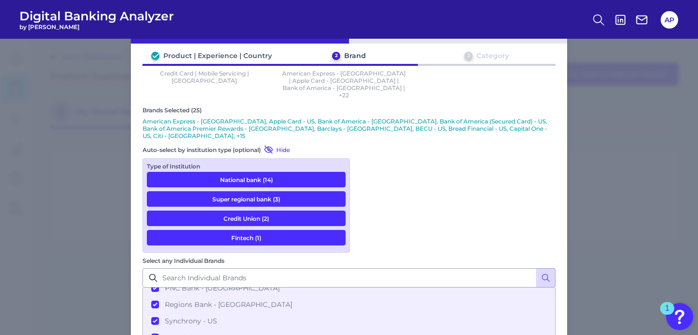
scroll to position [47, 0]
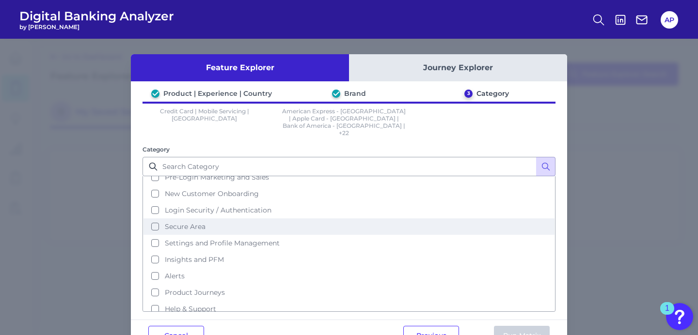
scroll to position [47, 0]
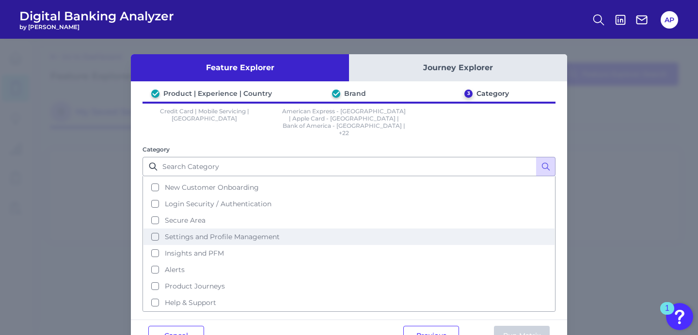
click at [152, 229] on button "Settings and Profile Management" at bounding box center [348, 237] width 411 height 16
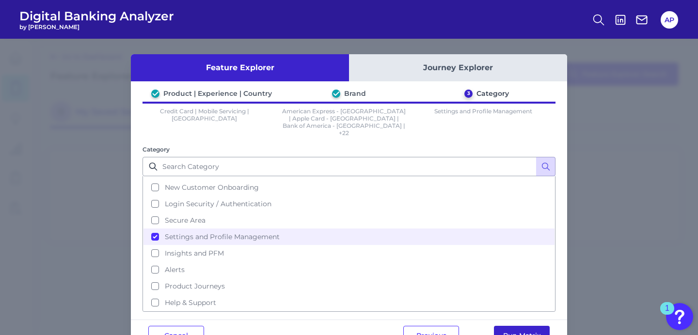
click at [521, 326] on button "Run Matrix" at bounding box center [522, 335] width 56 height 19
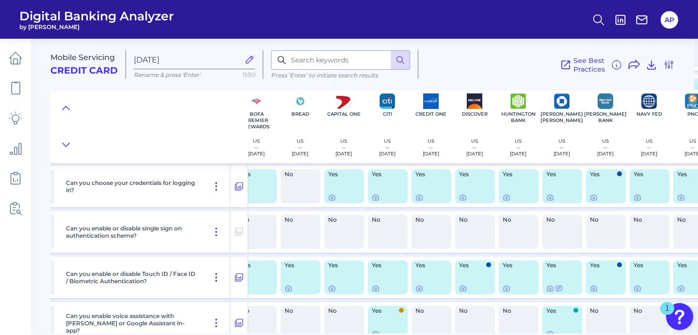
scroll to position [317, 0]
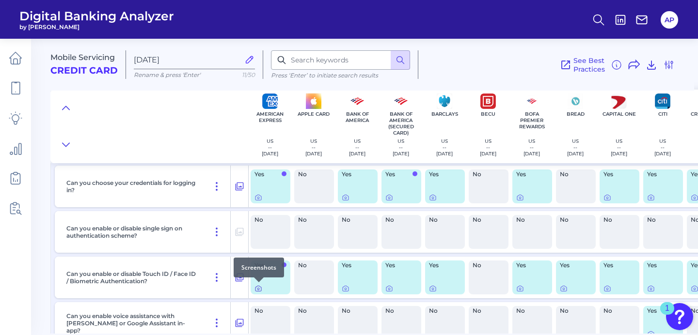
click at [259, 290] on icon at bounding box center [258, 289] width 2 height 2
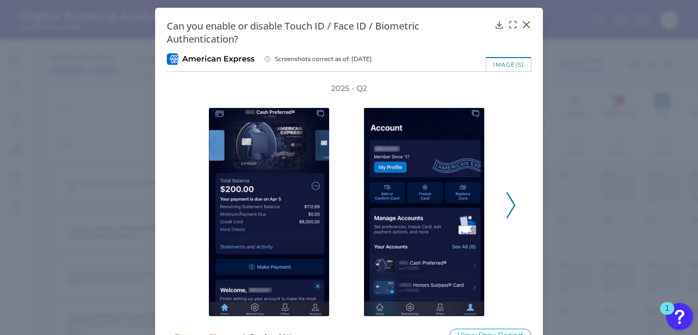
click at [511, 211] on icon at bounding box center [510, 205] width 9 height 26
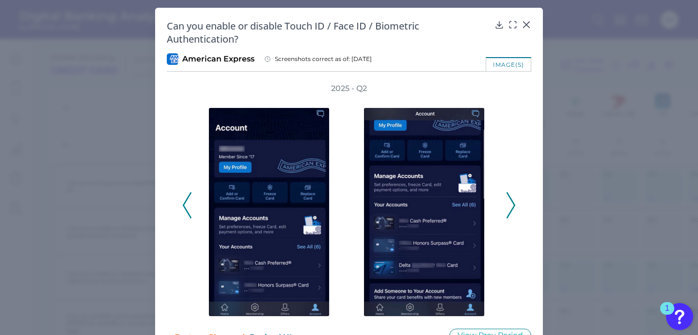
click at [511, 211] on icon at bounding box center [510, 205] width 9 height 26
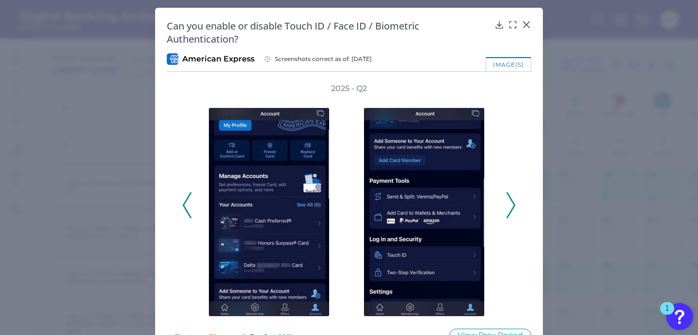
click at [506, 206] on icon at bounding box center [510, 205] width 9 height 26
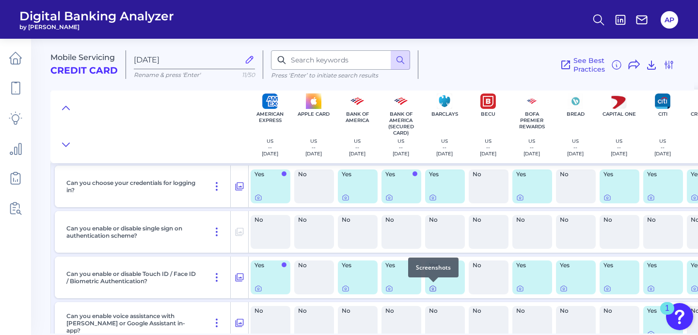
click at [431, 290] on icon at bounding box center [433, 289] width 8 height 8
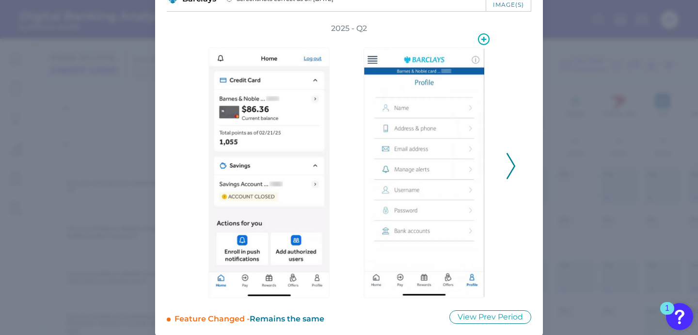
scroll to position [62, 0]
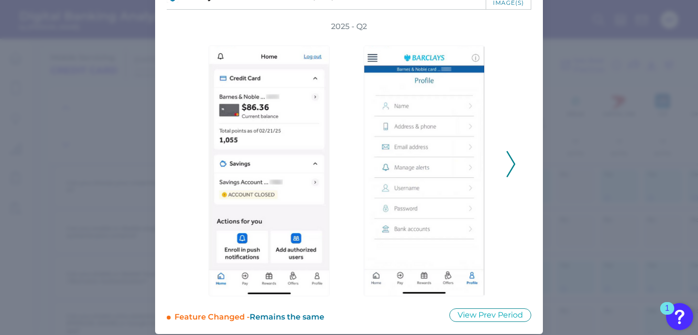
click at [511, 167] on icon at bounding box center [510, 164] width 9 height 26
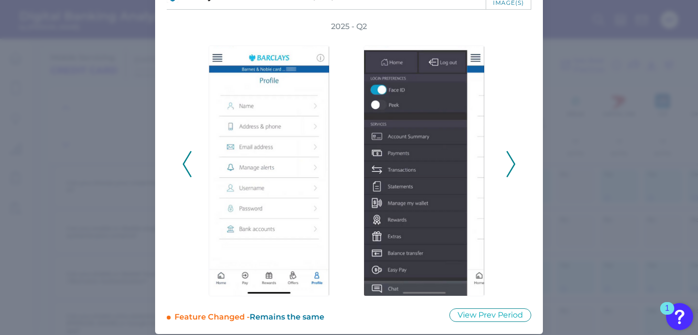
click at [510, 166] on icon at bounding box center [510, 164] width 9 height 26
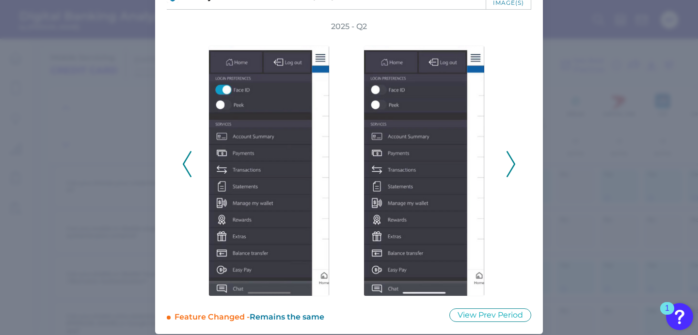
click at [513, 164] on button at bounding box center [511, 164] width 10 height 26
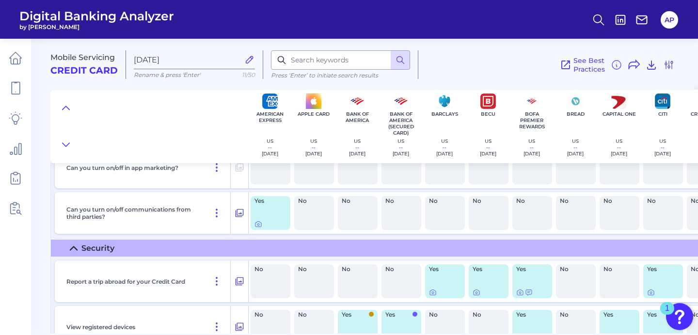
scroll to position [861, 0]
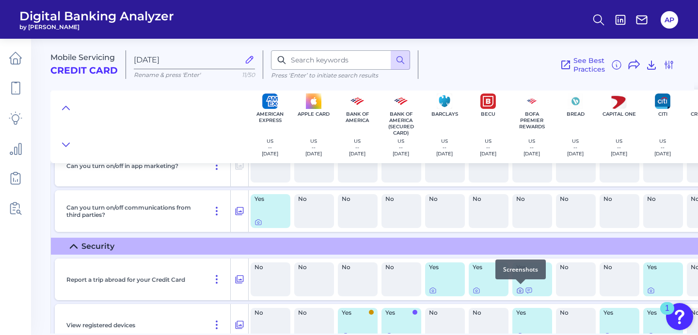
click at [519, 292] on icon at bounding box center [520, 291] width 8 height 8
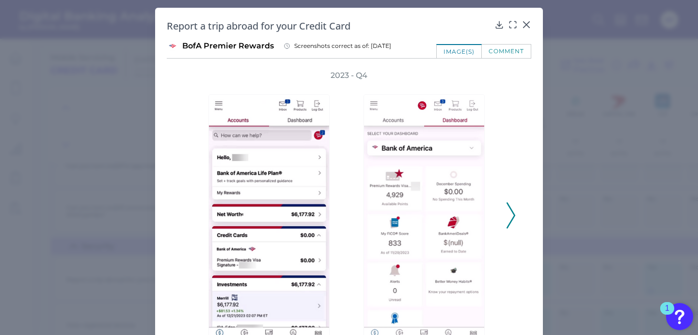
drag, startPoint x: 366, startPoint y: 76, endPoint x: 322, endPoint y: 73, distance: 44.7
click at [322, 73] on div "2023 - Q4" at bounding box center [348, 210] width 333 height 280
click at [524, 25] on icon at bounding box center [526, 25] width 6 height 6
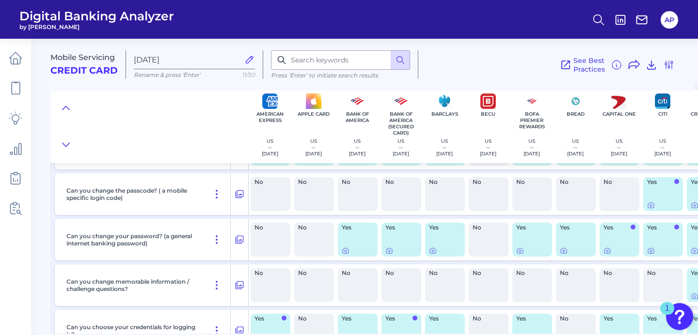
scroll to position [175, 0]
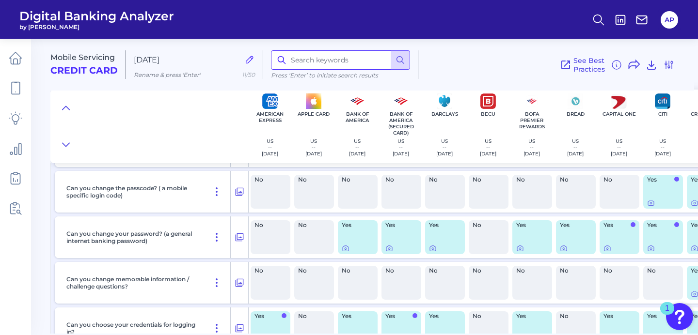
drag, startPoint x: 346, startPoint y: 64, endPoint x: 354, endPoint y: 61, distance: 8.7
click at [354, 61] on input at bounding box center [340, 59] width 139 height 19
